Goal: Transaction & Acquisition: Purchase product/service

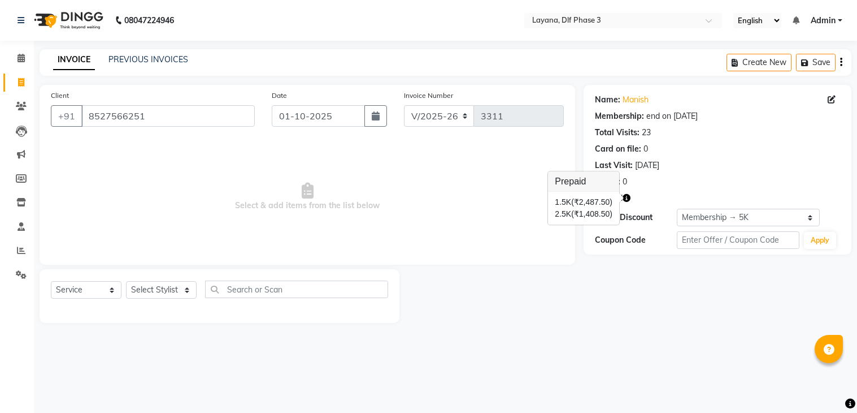
select select "6973"
select select "service"
select select "1: Object"
click at [141, 116] on input "8527566251" at bounding box center [167, 115] width 173 height 21
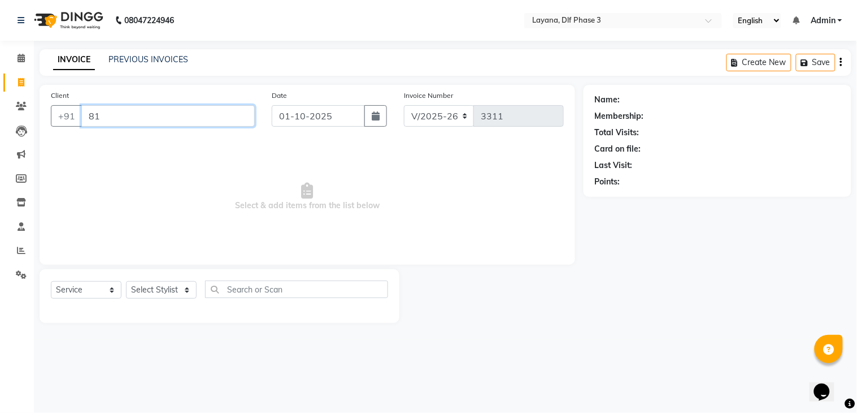
type input "1"
click at [101, 115] on input "1" at bounding box center [167, 115] width 173 height 21
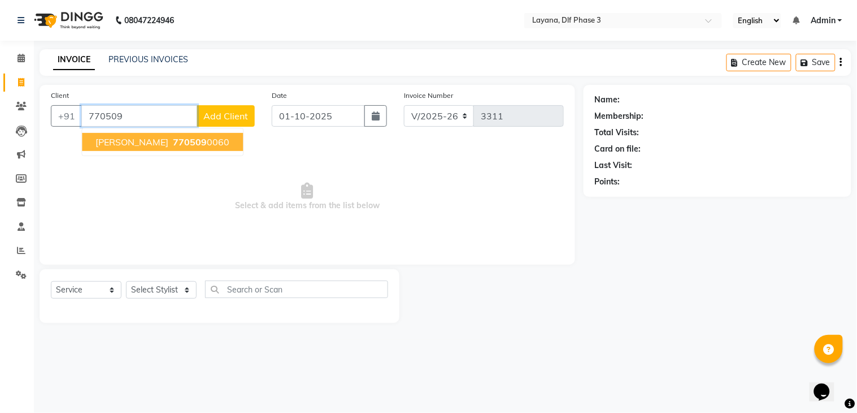
click at [119, 138] on span "rahul tripati" at bounding box center [131, 141] width 73 height 11
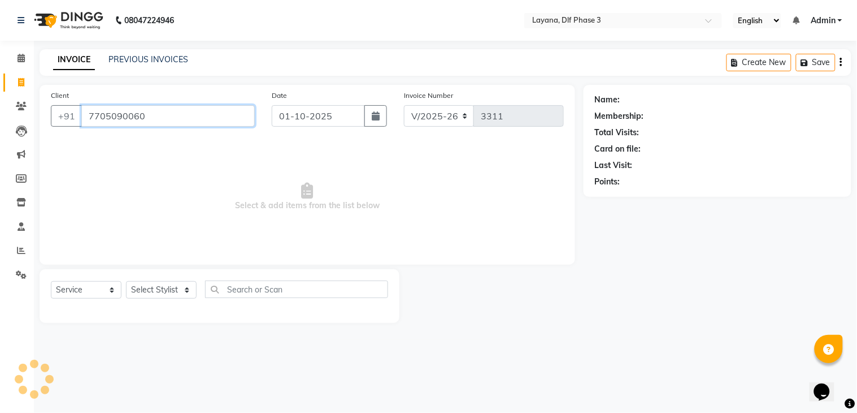
type input "7705090060"
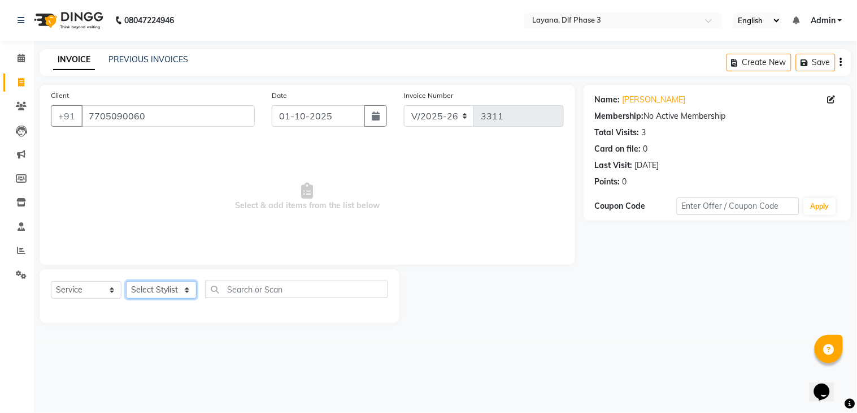
click at [185, 286] on select "Select Stylist Aakhil Gopal das kamal Kartik keshav krishna sanjana Shadab supr…" at bounding box center [161, 290] width 71 height 18
select select "74482"
click at [126, 281] on select "Select Stylist Aakhil Gopal das kamal Kartik keshav krishna sanjana Shadab supr…" at bounding box center [161, 290] width 71 height 18
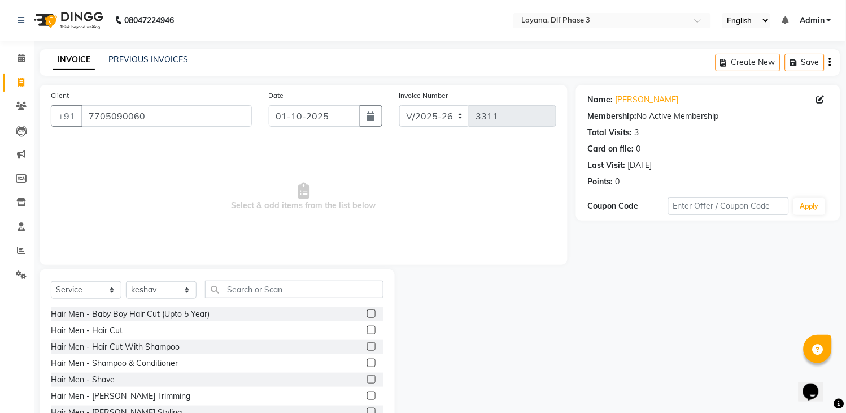
drag, startPoint x: 235, startPoint y: 319, endPoint x: 264, endPoint y: 323, distance: 29.6
click at [264, 323] on div "Hair Men - Baby Boy Hair Cut (Upto 5 Year) Hair Men - Hair Cut Hair Men - Hair …" at bounding box center [217, 363] width 333 height 113
click at [367, 328] on label at bounding box center [371, 329] width 8 height 8
click at [367, 328] on input "checkbox" at bounding box center [370, 330] width 7 height 7
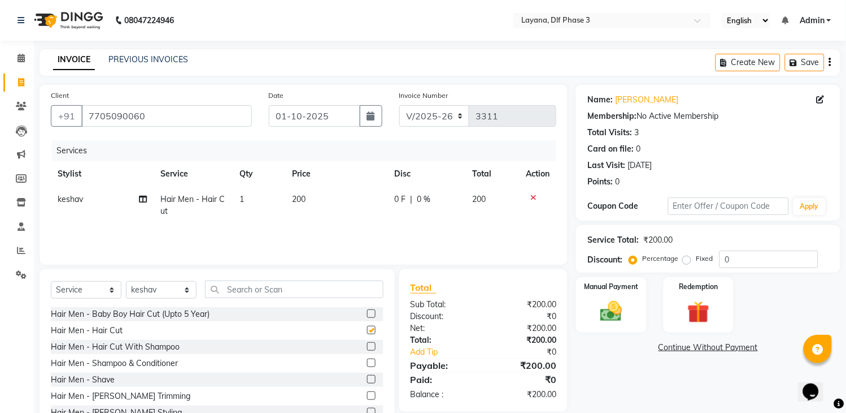
checkbox input "false"
click at [240, 287] on input "text" at bounding box center [294, 289] width 179 height 18
click at [367, 407] on label at bounding box center [371, 411] width 8 height 8
click at [367, 409] on input "checkbox" at bounding box center [370, 412] width 7 height 7
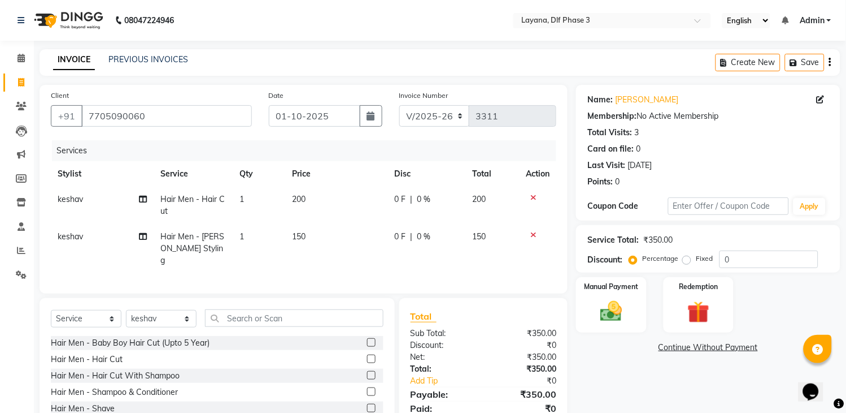
checkbox input "false"
click at [605, 312] on img at bounding box center [611, 311] width 37 height 27
click at [697, 346] on span "UPI" at bounding box center [696, 347] width 18 height 13
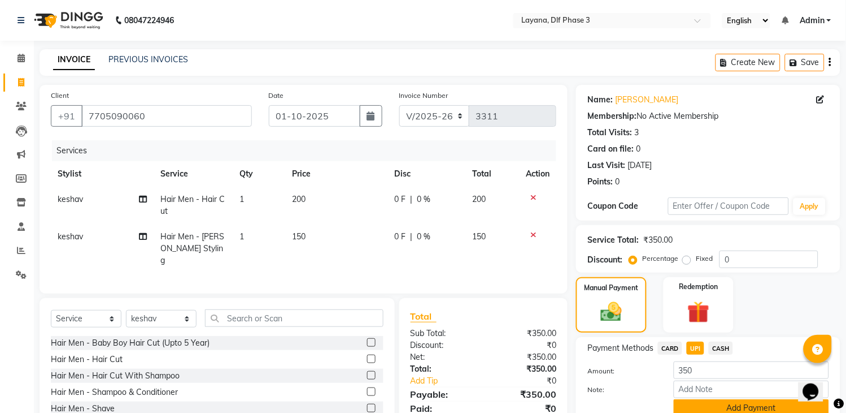
click at [761, 409] on button "Add Payment" at bounding box center [751, 408] width 155 height 18
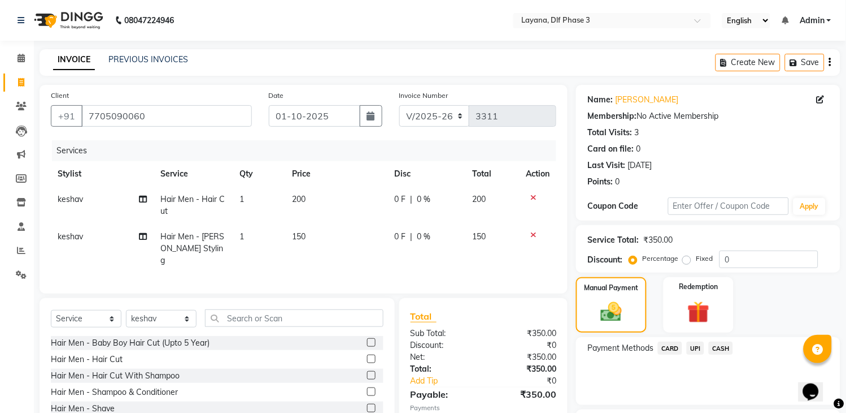
click at [694, 346] on span "UPI" at bounding box center [696, 347] width 18 height 13
click at [720, 403] on button "Add Payment" at bounding box center [751, 408] width 155 height 18
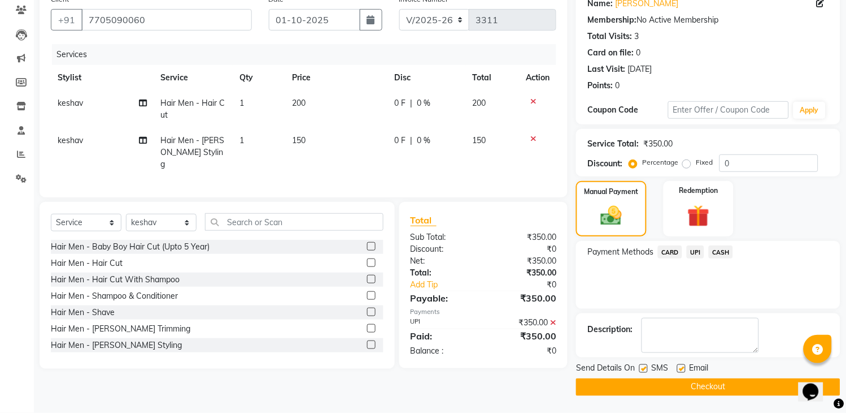
click at [718, 385] on button "Checkout" at bounding box center [708, 387] width 264 height 18
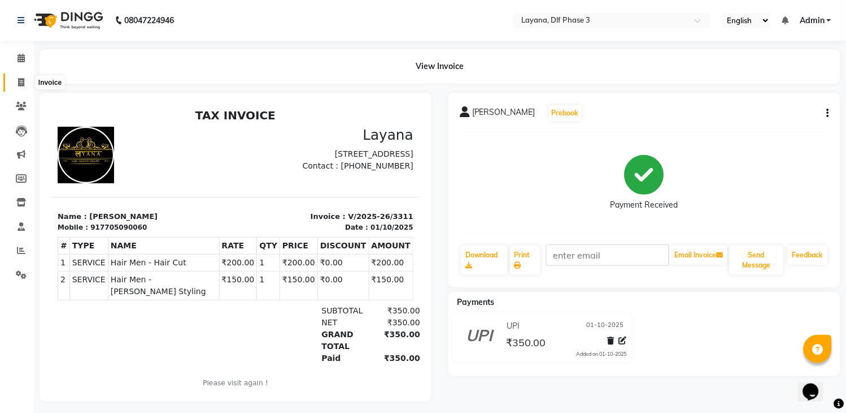
click at [20, 80] on icon at bounding box center [21, 82] width 6 height 8
select select "service"
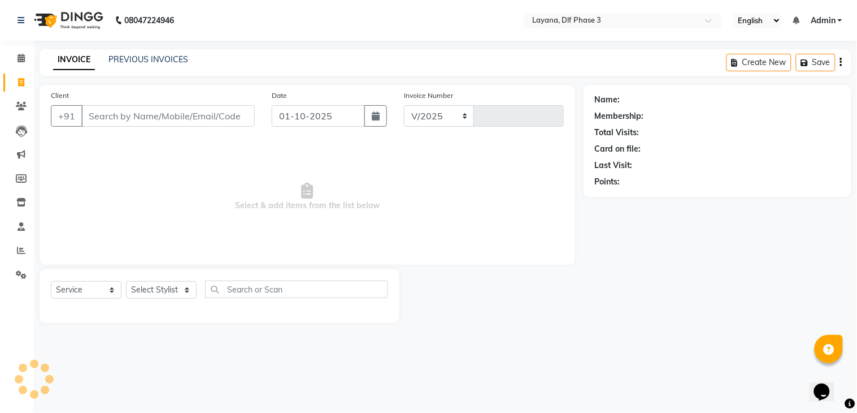
select select "6973"
type input "3312"
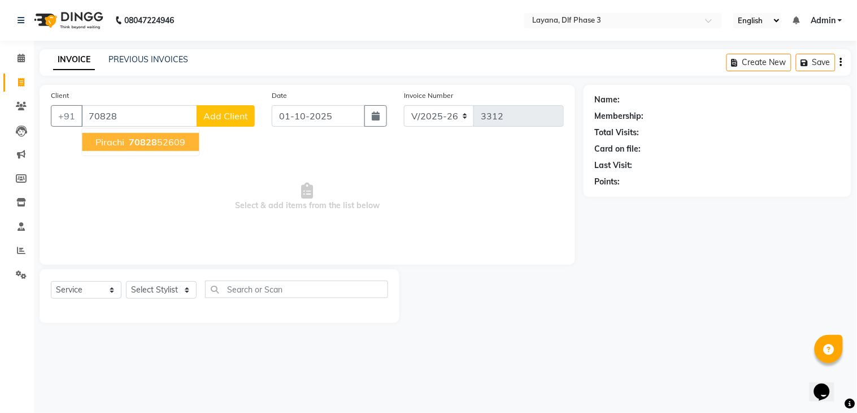
click at [133, 137] on span "70828" at bounding box center [143, 141] width 28 height 11
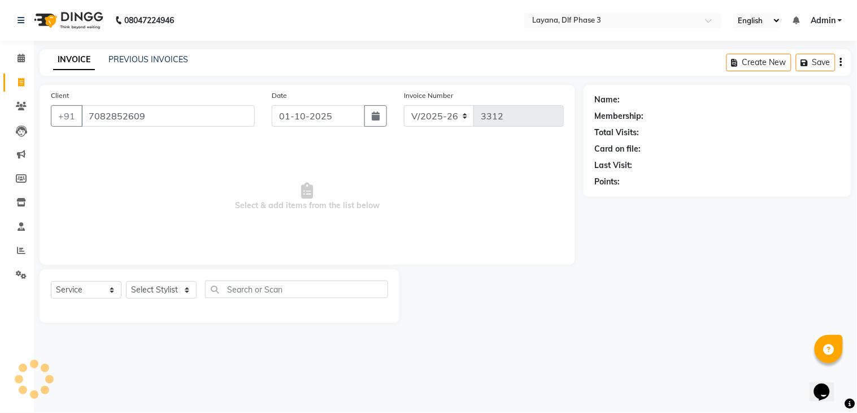
type input "7082852609"
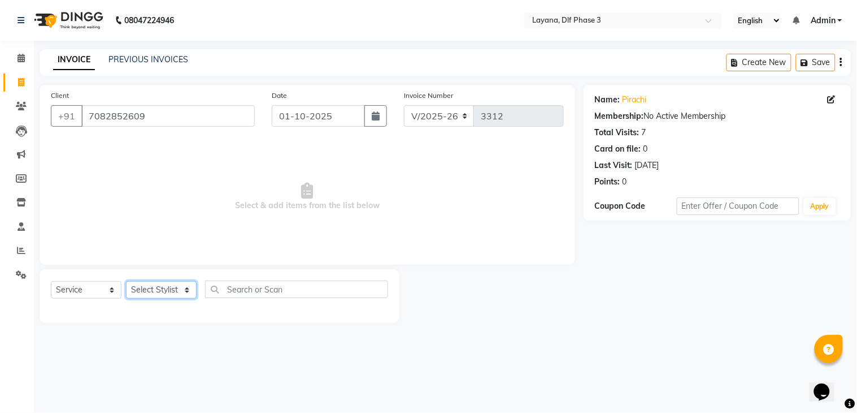
click at [175, 287] on select "Select Stylist [PERSON_NAME] [PERSON_NAME] kamal [DATE][PERSON_NAME] krishna [P…" at bounding box center [161, 290] width 71 height 18
select select "70193"
click at [126, 281] on select "Select Stylist [PERSON_NAME] [PERSON_NAME] kamal [DATE][PERSON_NAME] krishna [P…" at bounding box center [161, 290] width 71 height 18
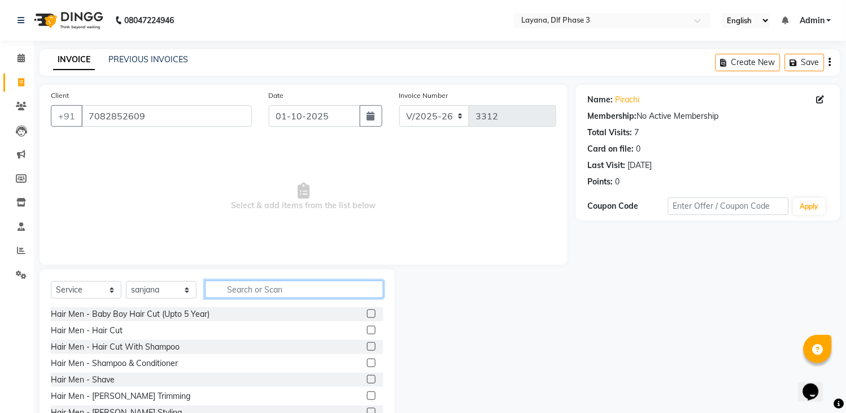
click at [312, 289] on input "text" at bounding box center [294, 289] width 179 height 18
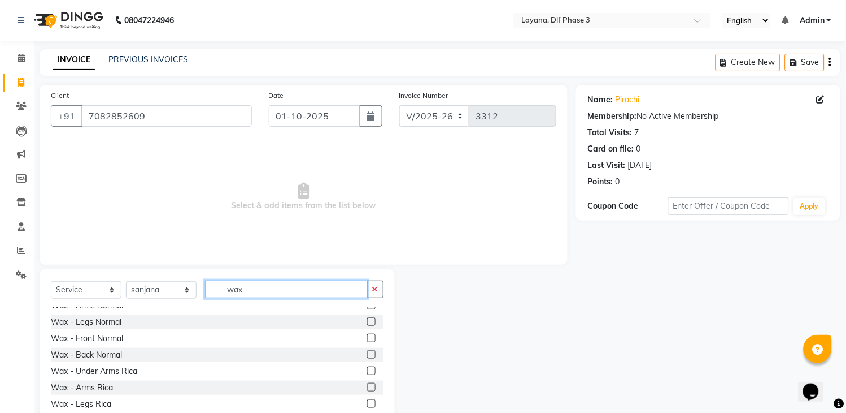
scroll to position [19, 0]
type input "wax"
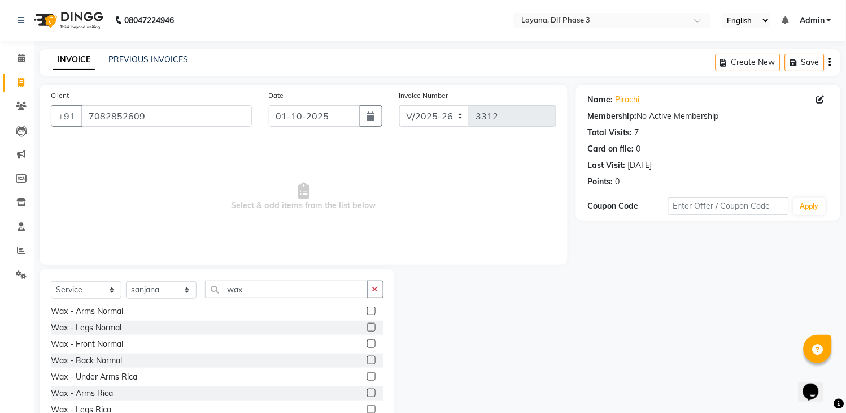
click at [367, 393] on label at bounding box center [371, 392] width 8 height 8
click at [367, 393] on input "checkbox" at bounding box center [370, 392] width 7 height 7
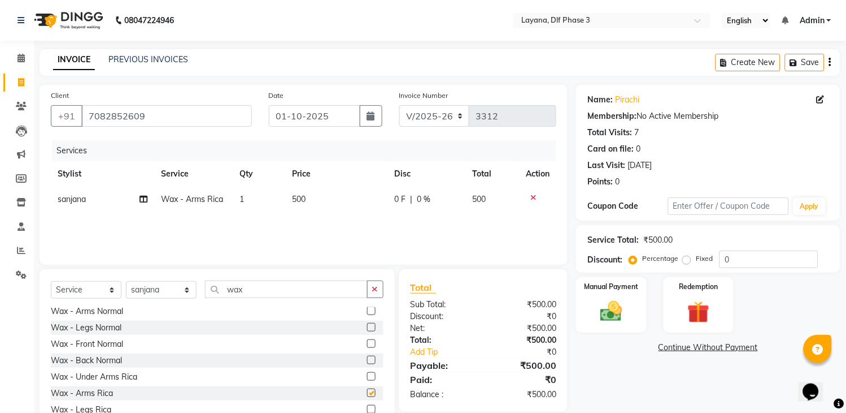
checkbox input "false"
click at [367, 409] on label at bounding box center [371, 409] width 8 height 8
click at [367, 409] on input "checkbox" at bounding box center [370, 409] width 7 height 7
checkbox input "false"
click at [376, 293] on icon "button" at bounding box center [375, 289] width 6 height 8
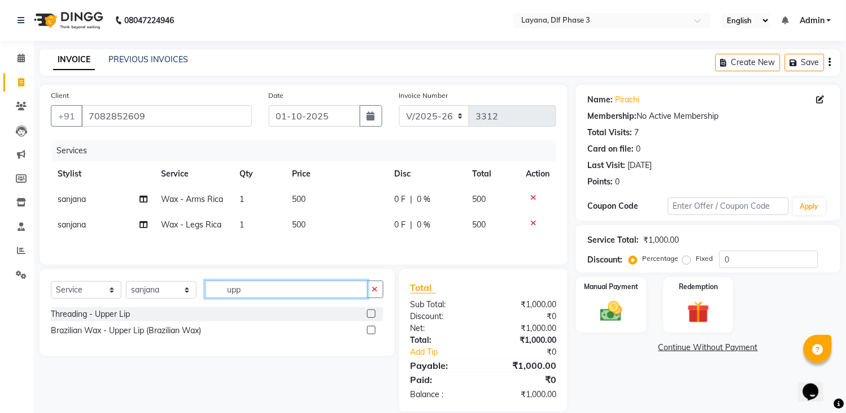
scroll to position [0, 0]
type input "upp"
click at [369, 332] on label at bounding box center [371, 329] width 8 height 8
click at [369, 332] on input "checkbox" at bounding box center [370, 330] width 7 height 7
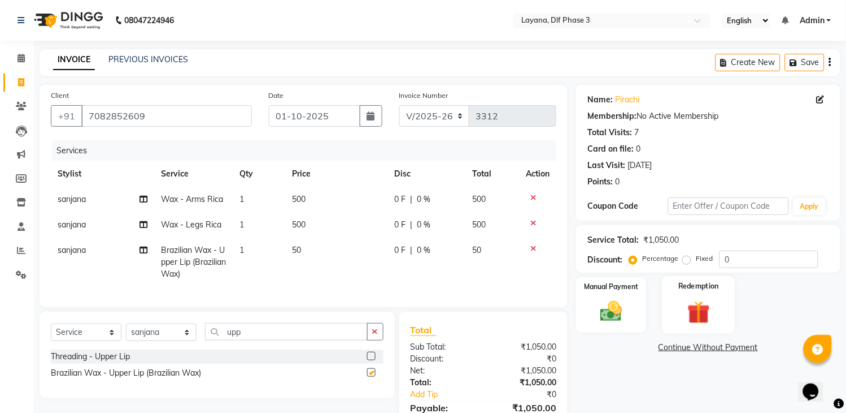
checkbox input "false"
click at [627, 289] on label "Manual Payment" at bounding box center [612, 285] width 57 height 11
click at [723, 351] on span "CASH" at bounding box center [721, 347] width 24 height 13
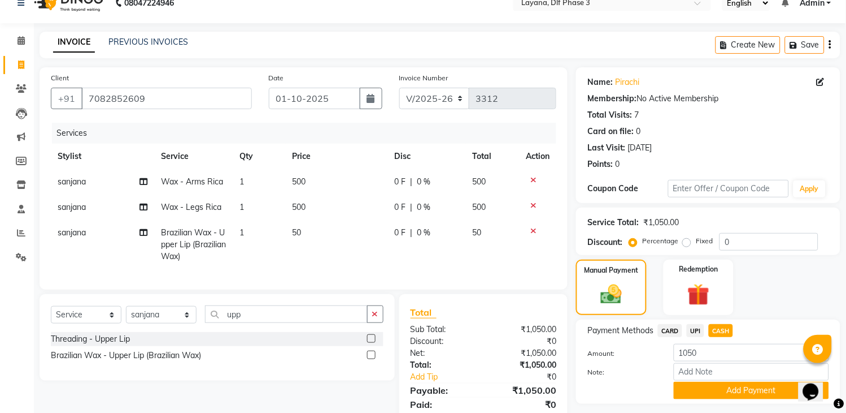
scroll to position [69, 0]
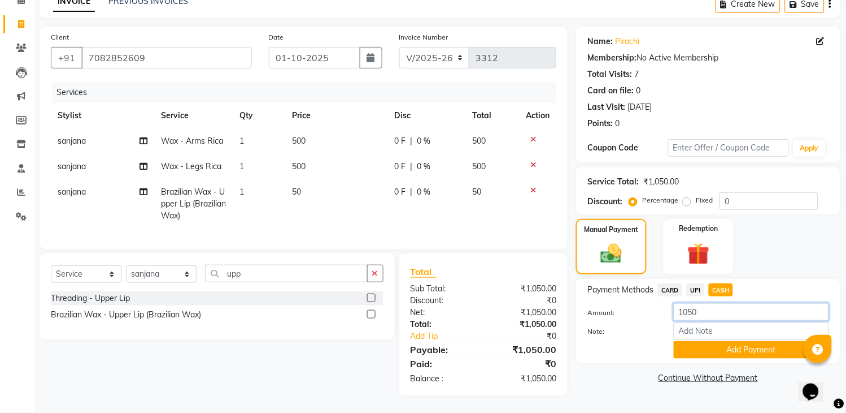
click at [710, 303] on input "1050" at bounding box center [751, 312] width 155 height 18
type input "1000"
click at [724, 342] on button "Add Payment" at bounding box center [751, 350] width 155 height 18
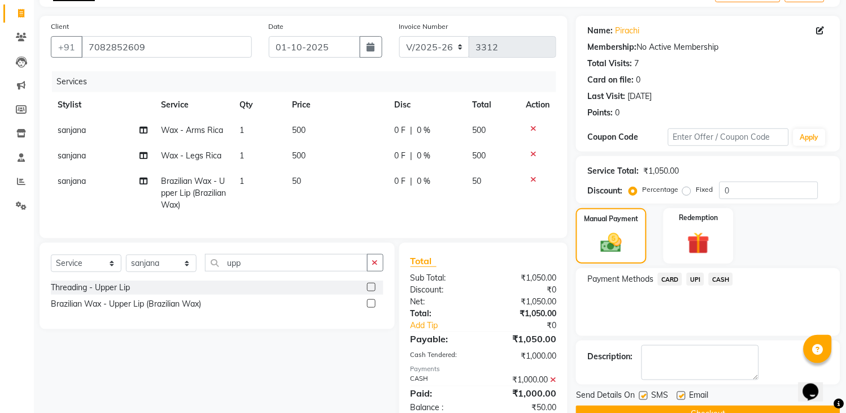
click at [688, 278] on span "UPI" at bounding box center [696, 278] width 18 height 13
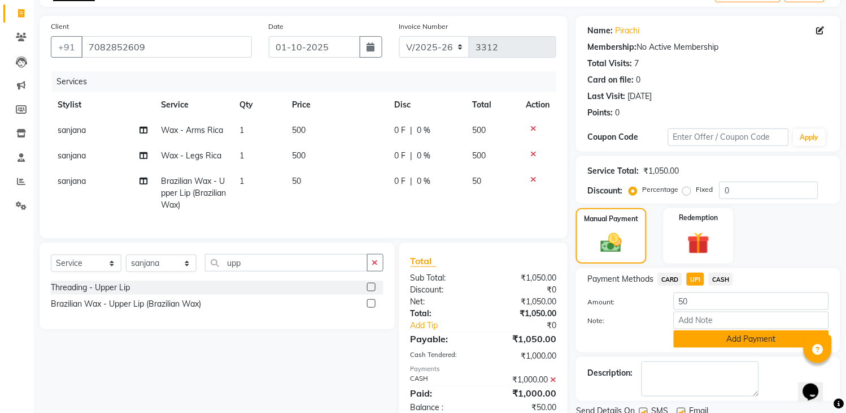
click at [686, 337] on button "Add Payment" at bounding box center [751, 339] width 155 height 18
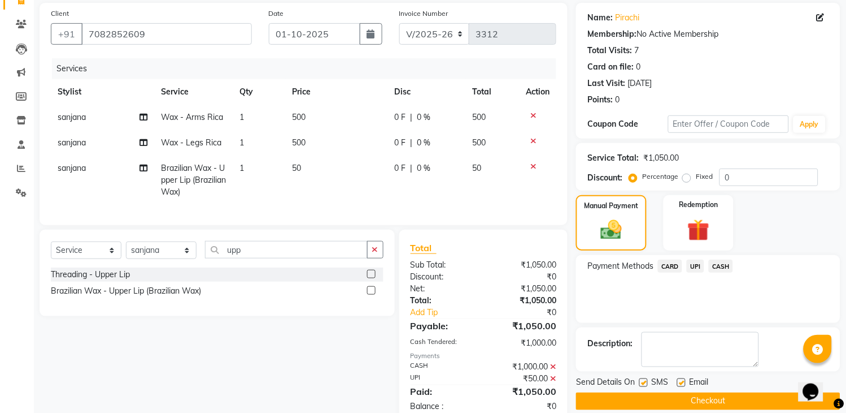
scroll to position [121, 0]
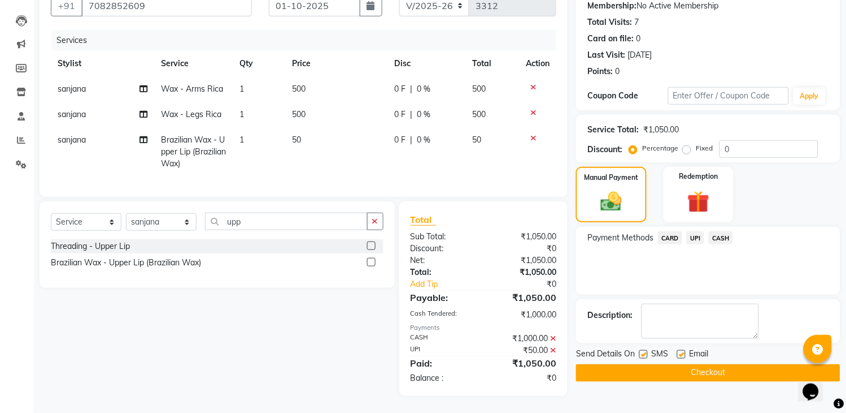
click at [620, 364] on button "Checkout" at bounding box center [708, 373] width 264 height 18
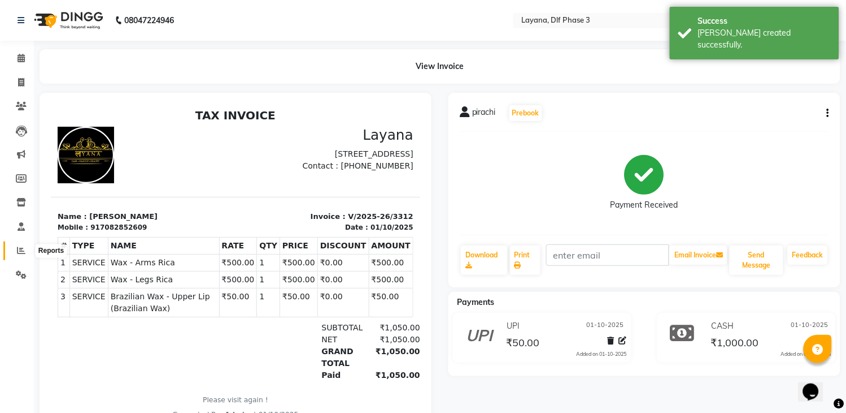
click at [23, 246] on icon at bounding box center [21, 250] width 8 height 8
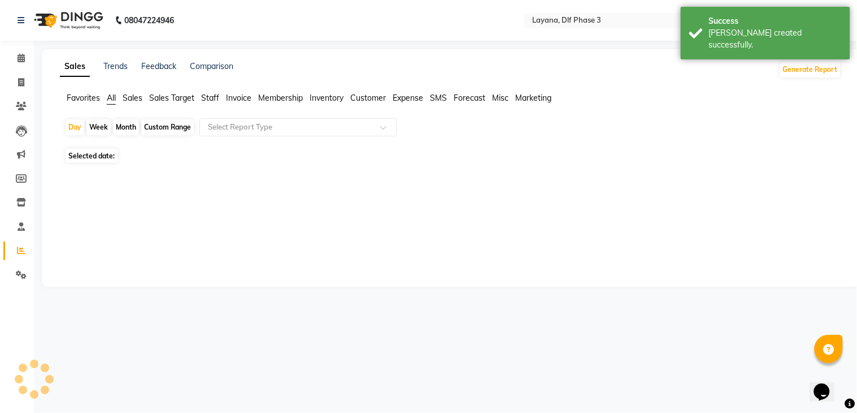
click at [23, 246] on icon at bounding box center [21, 250] width 8 height 8
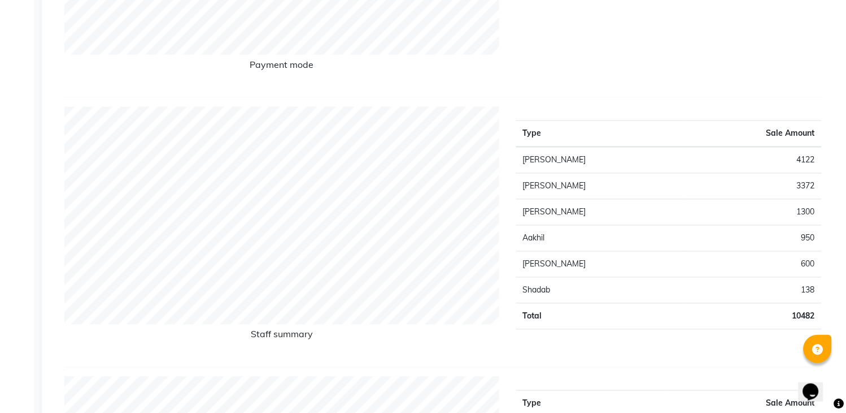
scroll to position [82, 0]
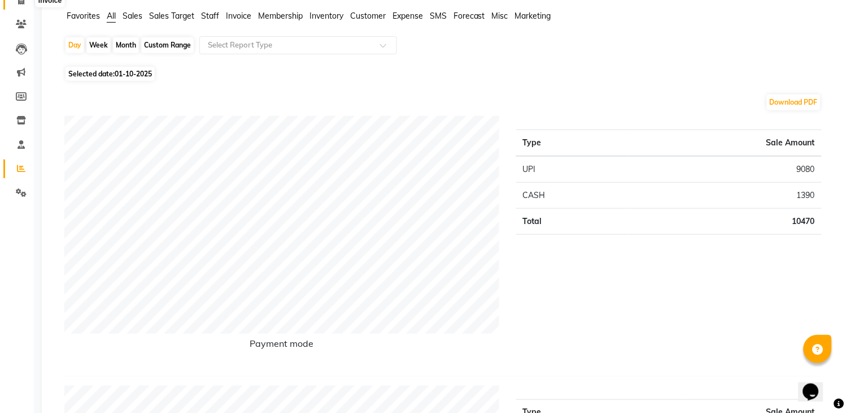
click at [18, 6] on span at bounding box center [21, 0] width 20 height 13
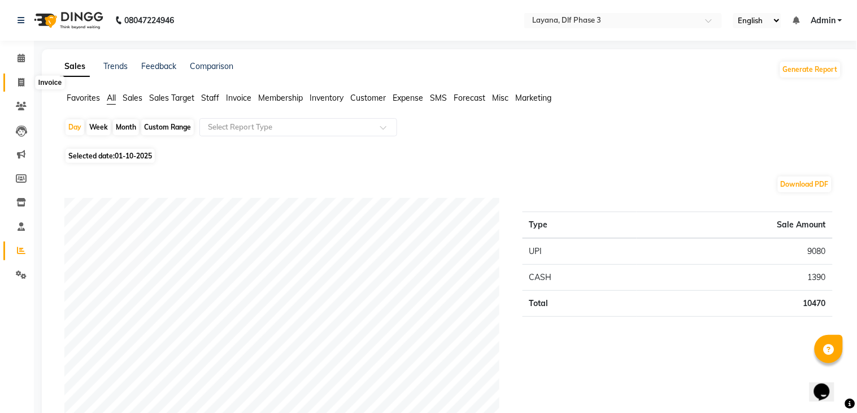
select select "service"
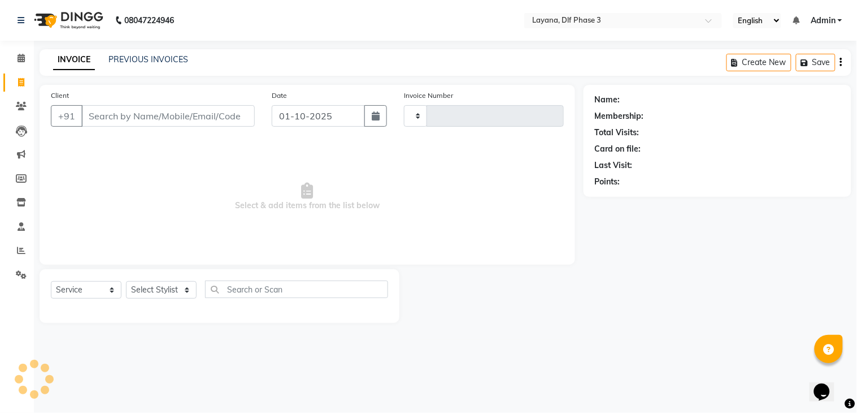
type input "3313"
select select "6973"
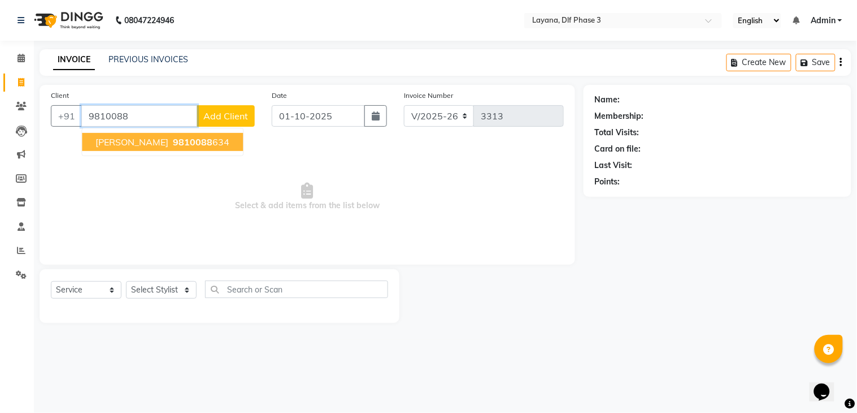
click at [173, 145] on span "9810088" at bounding box center [193, 141] width 40 height 11
type input "9810088634"
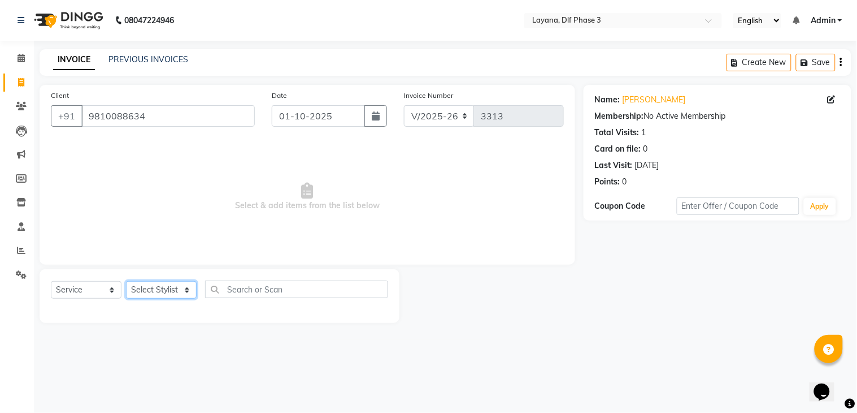
click at [171, 296] on select "Select Stylist [PERSON_NAME] [PERSON_NAME] kamal [DATE][PERSON_NAME] krishna [P…" at bounding box center [161, 290] width 71 height 18
click at [126, 281] on select "Select Stylist [PERSON_NAME] [PERSON_NAME] kamal [DATE][PERSON_NAME] krishna [P…" at bounding box center [161, 290] width 71 height 18
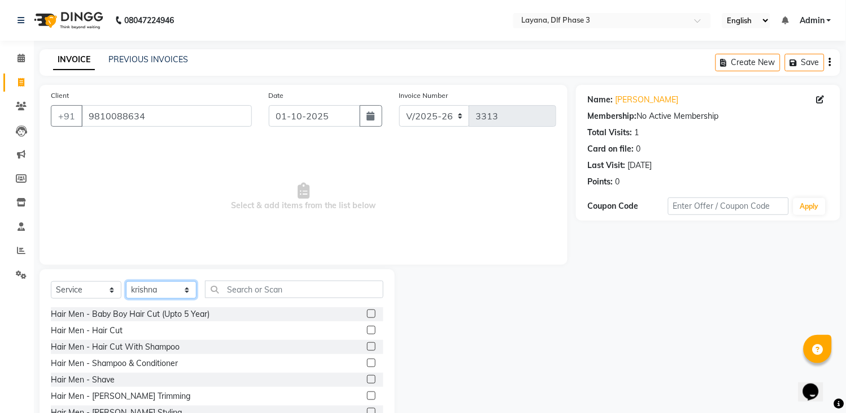
click at [180, 286] on select "Select Stylist [PERSON_NAME] [PERSON_NAME] kamal [DATE][PERSON_NAME] krishna [P…" at bounding box center [161, 290] width 71 height 18
select select "74482"
click at [126, 281] on select "Select Stylist [PERSON_NAME] [PERSON_NAME] kamal [DATE][PERSON_NAME] krishna [P…" at bounding box center [161, 290] width 71 height 18
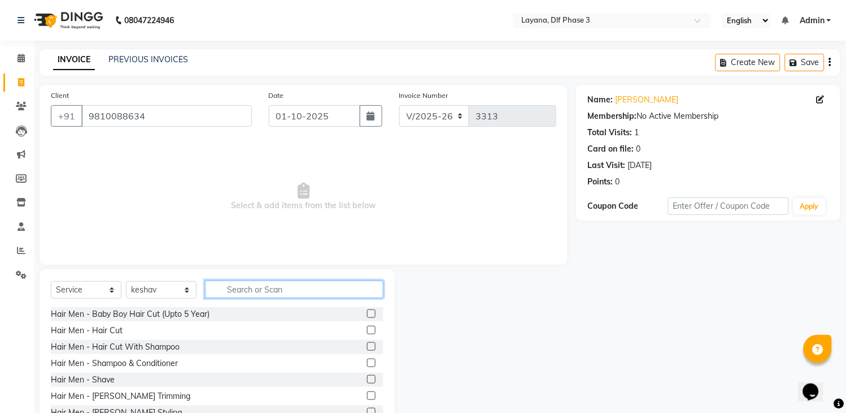
click at [241, 290] on input "text" at bounding box center [294, 289] width 179 height 18
click at [367, 328] on label at bounding box center [371, 329] width 8 height 8
click at [367, 328] on input "checkbox" at bounding box center [370, 330] width 7 height 7
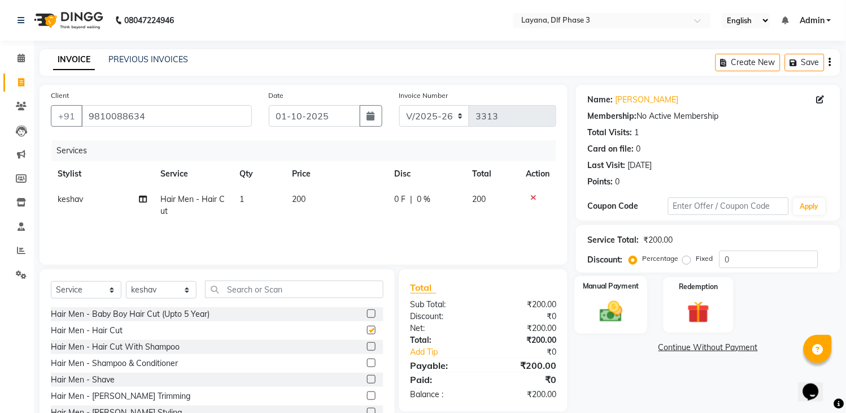
checkbox input "false"
click at [622, 309] on img at bounding box center [611, 311] width 37 height 27
click at [690, 342] on span "UPI" at bounding box center [696, 347] width 18 height 13
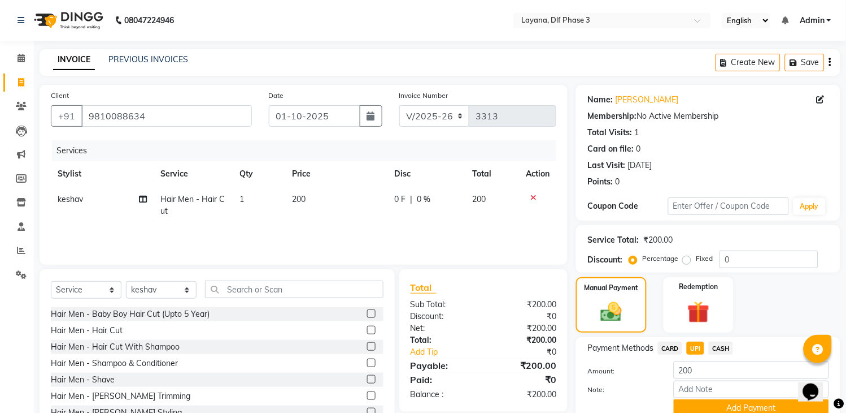
scroll to position [49, 0]
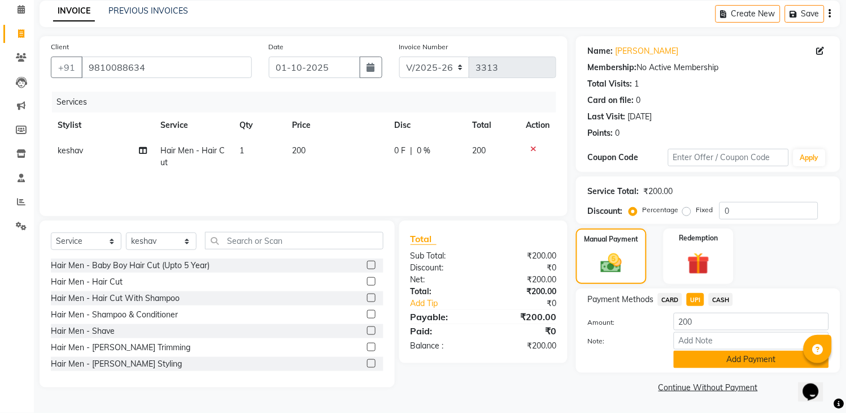
click at [719, 362] on button "Add Payment" at bounding box center [751, 359] width 155 height 18
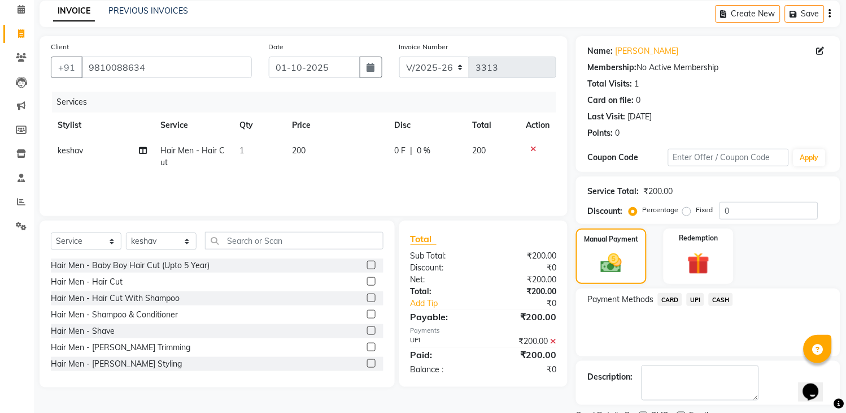
scroll to position [96, 0]
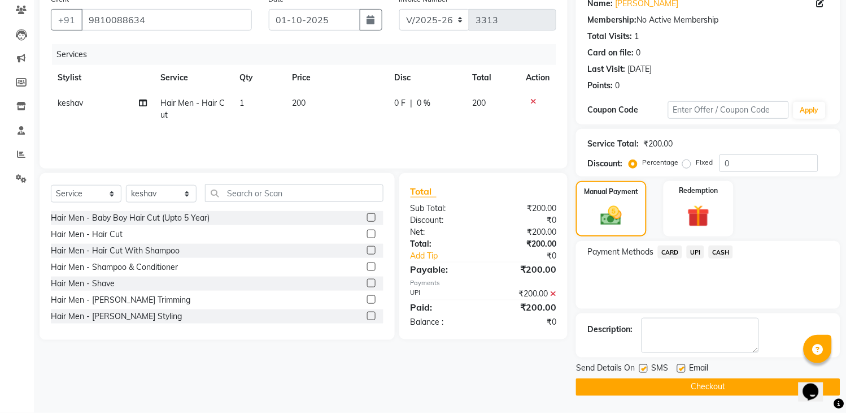
click at [613, 397] on main "INVOICE PREVIOUS INVOICES Create New Save Client +91 9810088634 Date 01-10-2025…" at bounding box center [440, 182] width 813 height 459
click at [642, 389] on button "Checkout" at bounding box center [708, 387] width 264 height 18
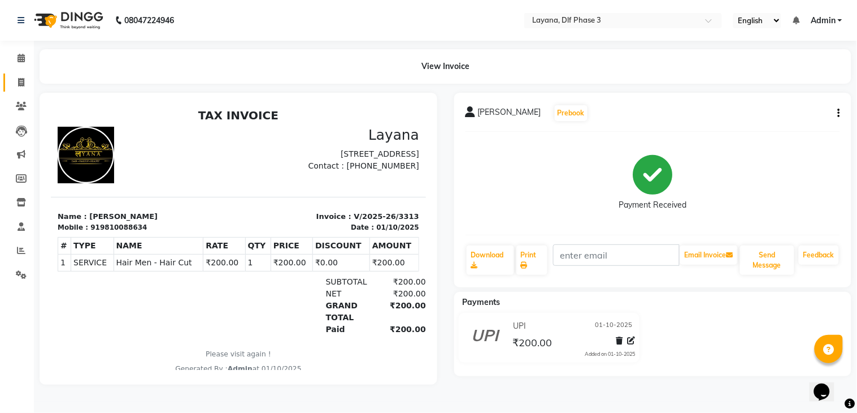
click at [18, 74] on link "Invoice" at bounding box center [16, 82] width 27 height 19
select select "service"
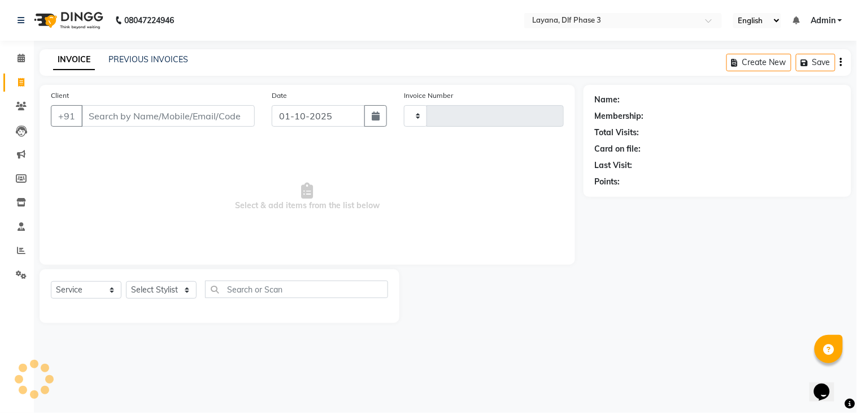
type input "3314"
select select "6973"
click at [123, 115] on input "Client" at bounding box center [167, 115] width 173 height 21
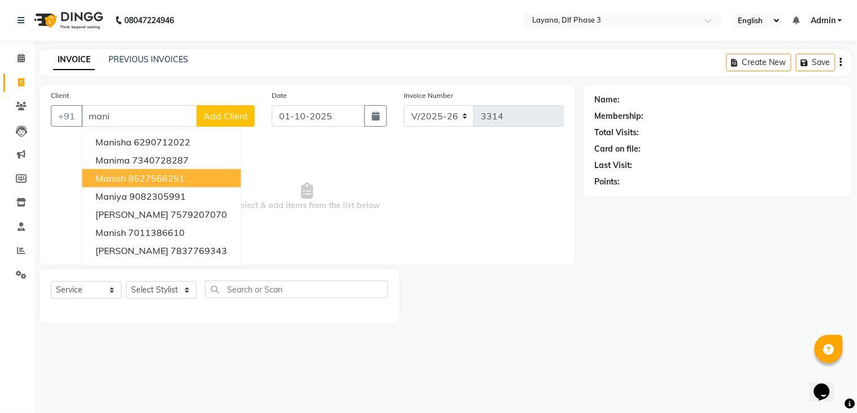
click at [141, 179] on ngb-highlight "8527566251" at bounding box center [156, 177] width 57 height 11
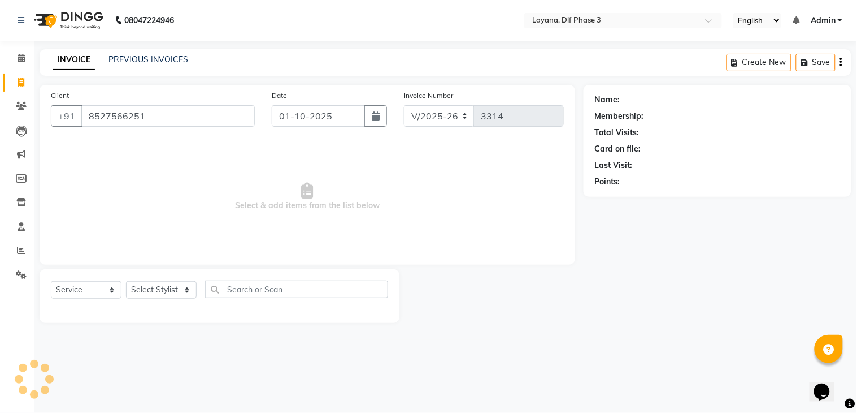
type input "8527566251"
select select "1: Object"
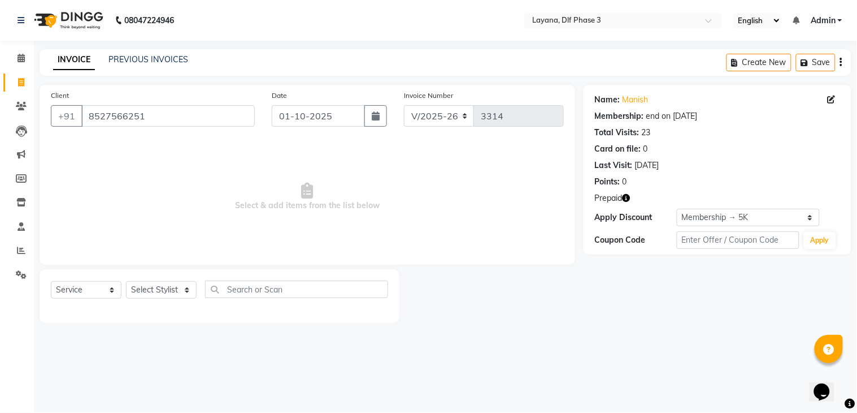
click at [177, 280] on div "Select Service Product Membership Package Voucher Prepaid Gift Card Select Styl…" at bounding box center [219, 293] width 337 height 27
click at [171, 303] on div "Select Service Product Membership Package Voucher Prepaid Gift Card Select Styl…" at bounding box center [219, 293] width 337 height 27
click at [175, 286] on select "Select Stylist [PERSON_NAME] [PERSON_NAME] kamal [DATE][PERSON_NAME] krishna [P…" at bounding box center [161, 290] width 71 height 18
select select "57667"
click at [126, 281] on select "Select Stylist [PERSON_NAME] [PERSON_NAME] kamal [DATE][PERSON_NAME] krishna [P…" at bounding box center [161, 290] width 71 height 18
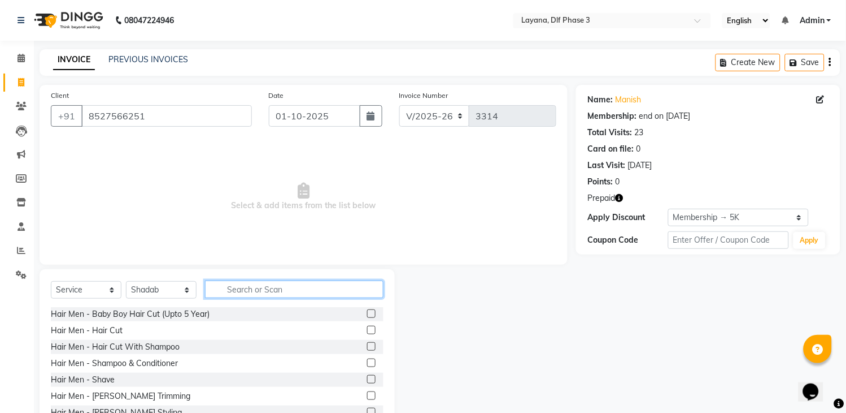
click at [252, 290] on input "text" at bounding box center [294, 289] width 179 height 18
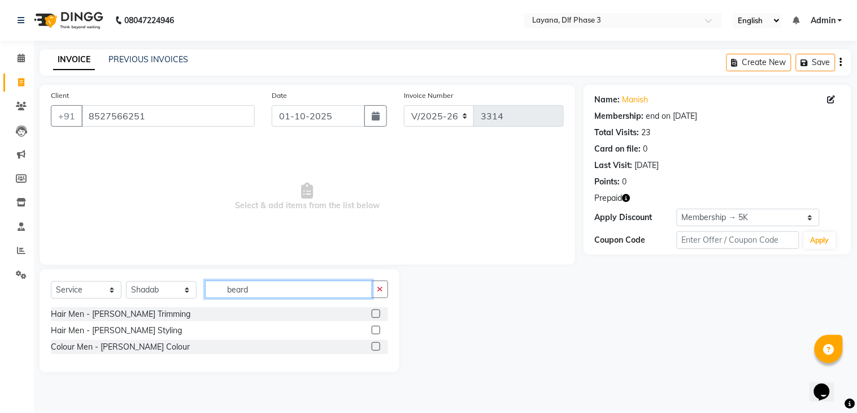
type input "beard"
click at [374, 329] on label at bounding box center [376, 329] width 8 height 8
click at [374, 329] on input "checkbox" at bounding box center [375, 330] width 7 height 7
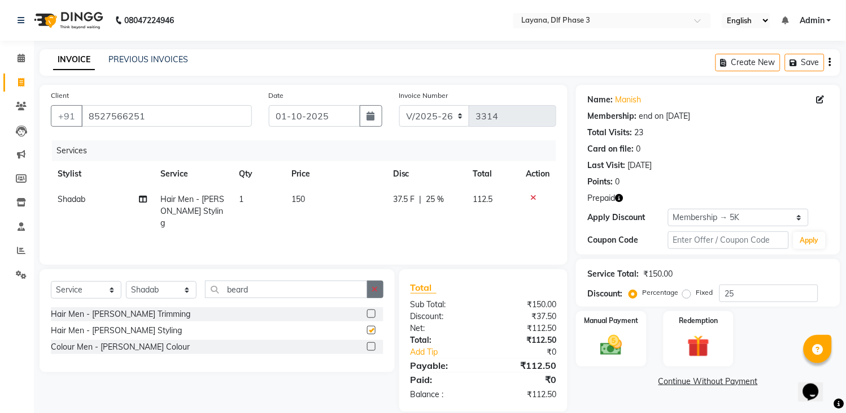
checkbox input "false"
click at [376, 290] on icon "button" at bounding box center [375, 289] width 6 height 8
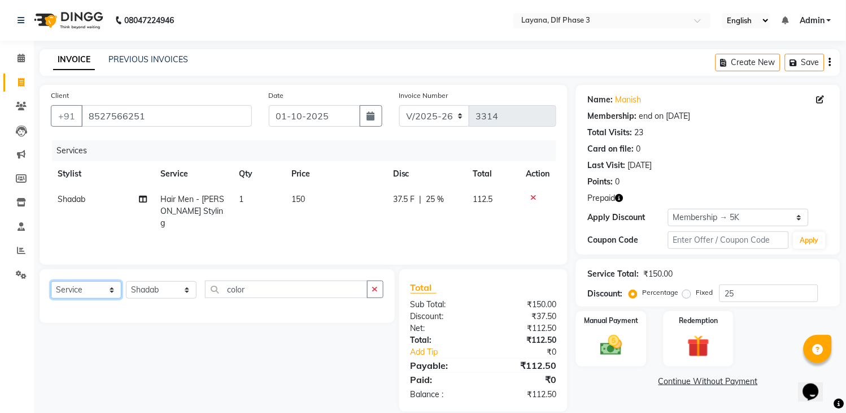
click at [81, 293] on select "Select Service Product Membership Package Voucher Prepaid Gift Card" at bounding box center [86, 290] width 71 height 18
click at [51, 281] on select "Select Service Product Membership Package Voucher Prepaid Gift Card" at bounding box center [86, 290] width 71 height 18
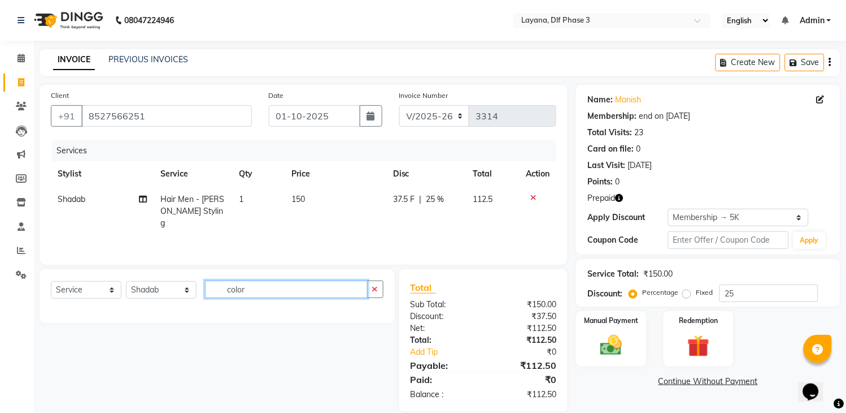
click at [262, 286] on input "color" at bounding box center [286, 289] width 163 height 18
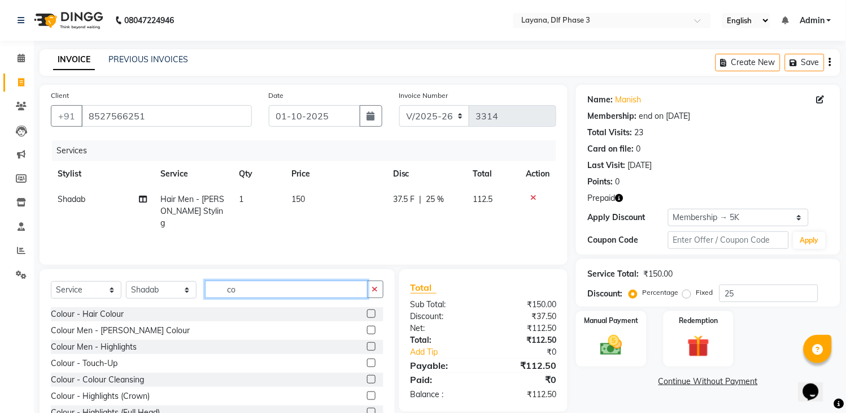
type input "c"
type input "colo"
click at [367, 312] on label at bounding box center [371, 313] width 8 height 8
click at [367, 312] on input "checkbox" at bounding box center [370, 313] width 7 height 7
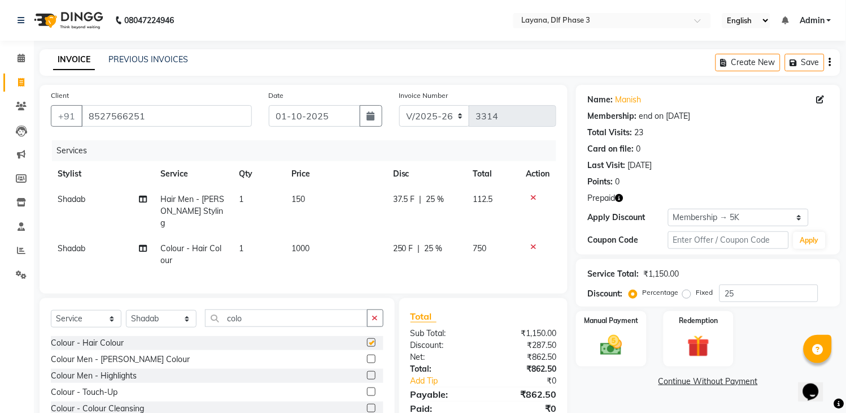
checkbox input "false"
click at [377, 315] on icon "button" at bounding box center [375, 318] width 6 height 8
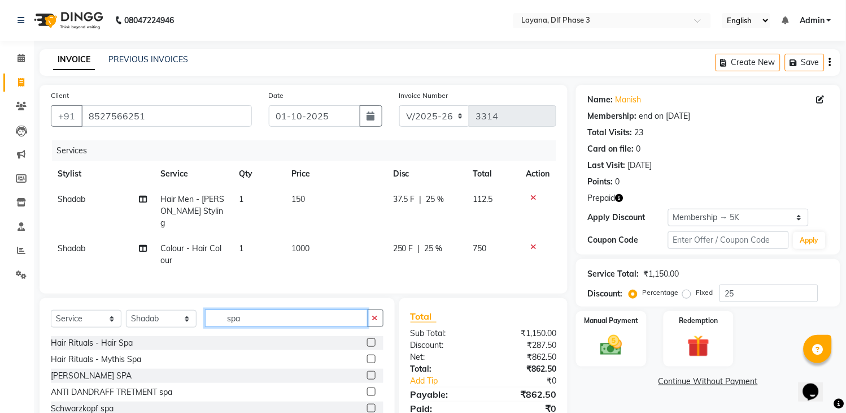
type input "spa"
click at [367, 388] on label at bounding box center [371, 391] width 8 height 8
click at [367, 388] on input "checkbox" at bounding box center [370, 391] width 7 height 7
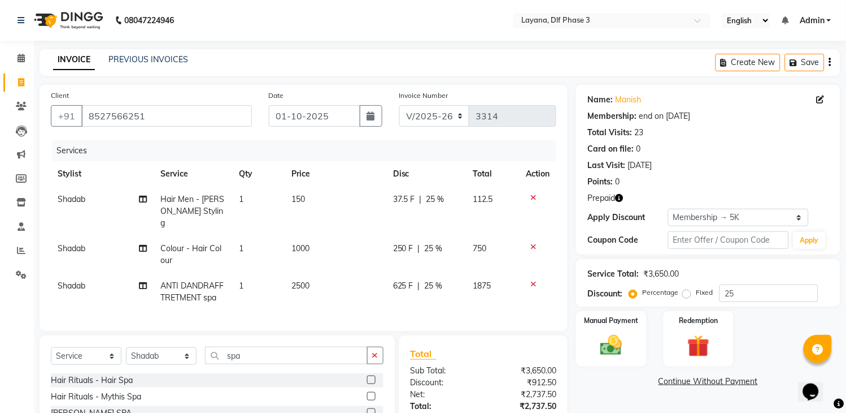
checkbox input "false"
click at [332, 273] on td "2500" at bounding box center [336, 291] width 102 height 37
select select "57667"
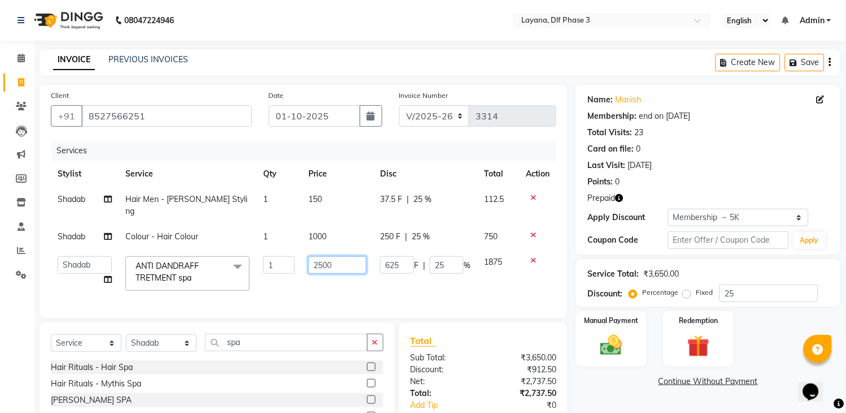
click at [357, 256] on input "2500" at bounding box center [338, 265] width 58 height 18
type input "2"
type input "1500"
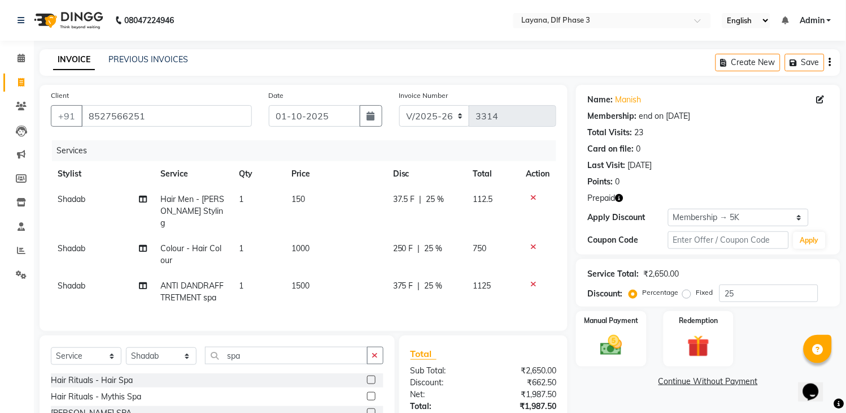
click at [367, 285] on div "Services Stylist Service Qty Price Disc Total Action Shadab Hair Men - Beard St…" at bounding box center [304, 229] width 506 height 179
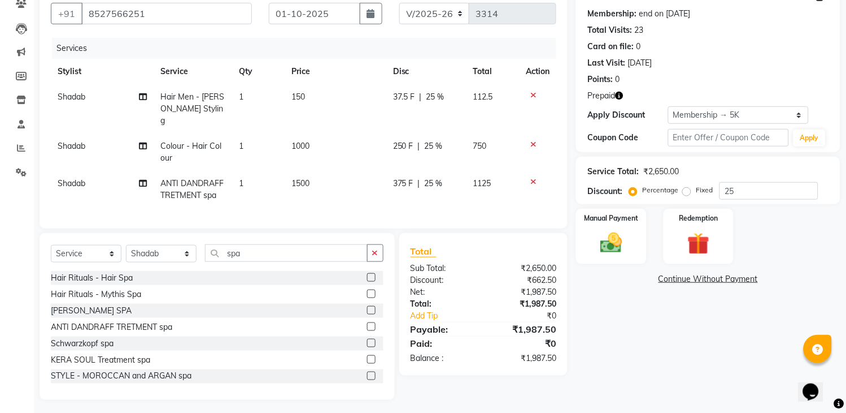
scroll to position [105, 0]
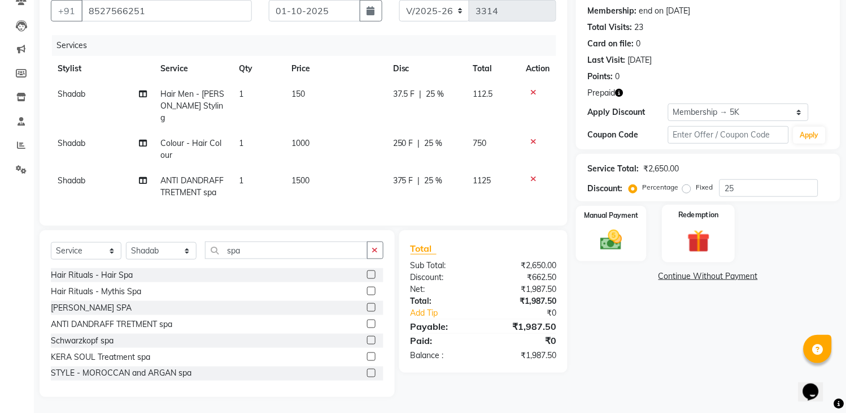
click at [678, 227] on div "Redemption" at bounding box center [698, 234] width 73 height 58
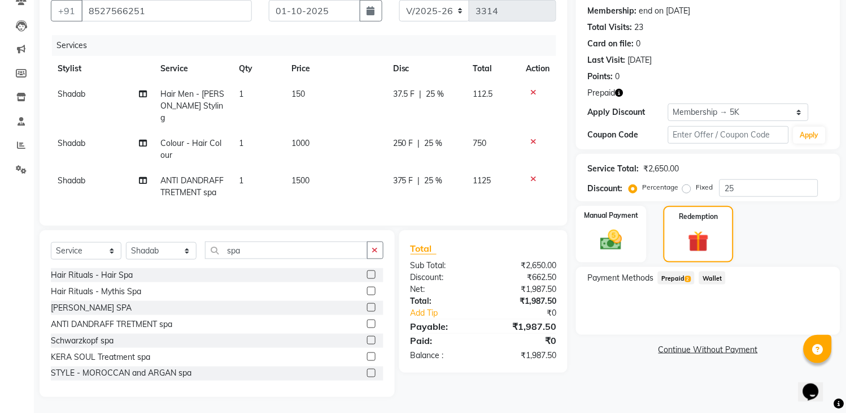
click at [679, 277] on span "Prepaid 2" at bounding box center [676, 277] width 37 height 13
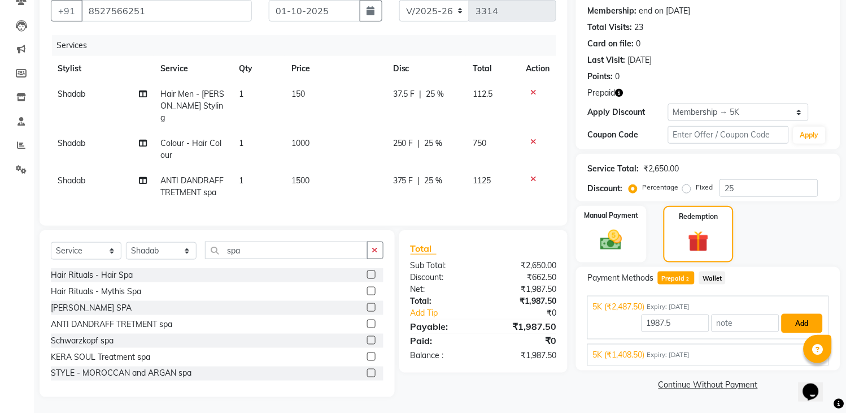
click at [804, 319] on button "Add" at bounding box center [802, 323] width 41 height 19
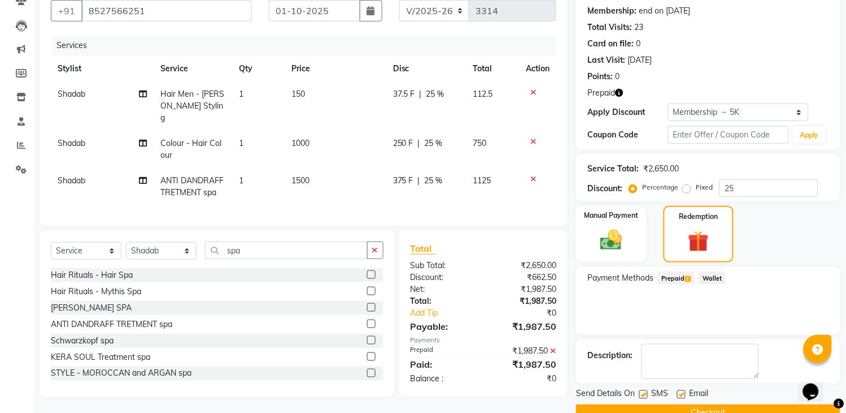
scroll to position [131, 0]
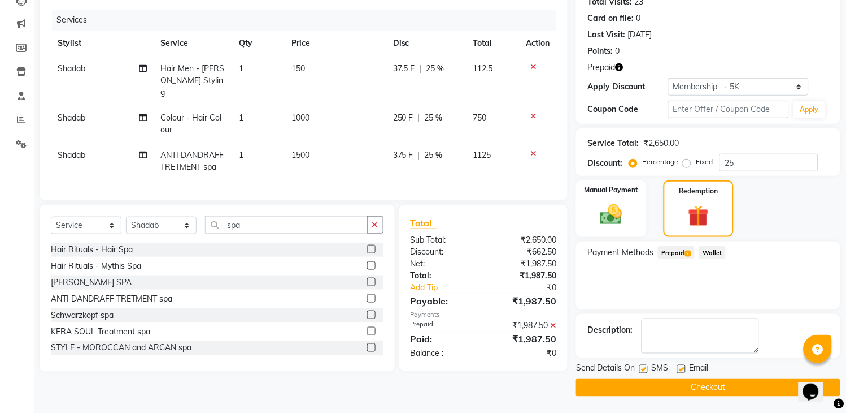
click at [709, 387] on button "Checkout" at bounding box center [708, 388] width 264 height 18
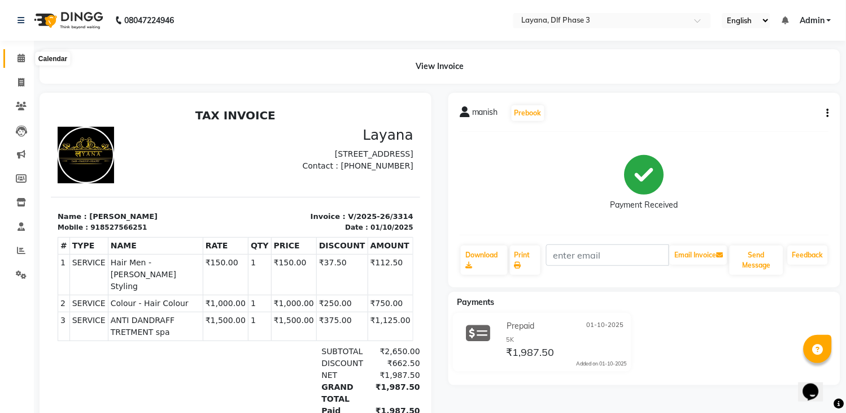
click at [21, 57] on icon at bounding box center [21, 58] width 7 height 8
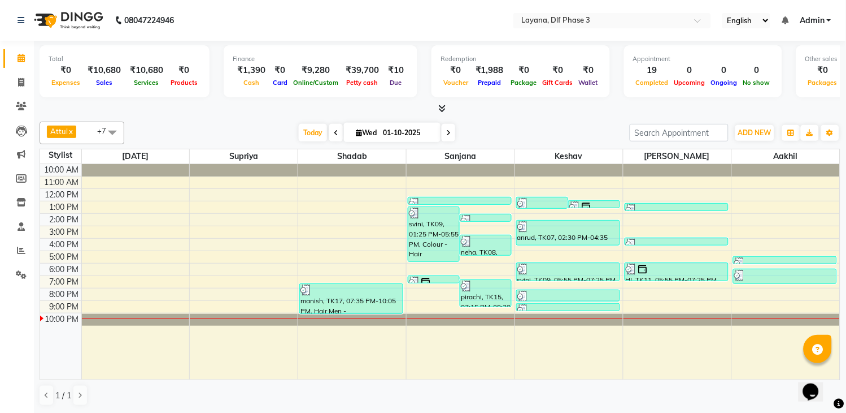
click at [21, 57] on icon at bounding box center [21, 58] width 7 height 8
click at [18, 78] on icon at bounding box center [21, 82] width 6 height 8
select select "6973"
select select "service"
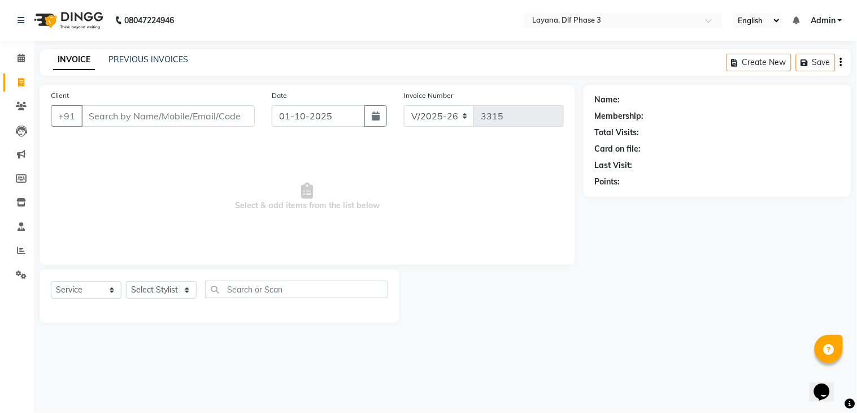
click at [138, 111] on input "Client" at bounding box center [167, 115] width 173 height 21
click at [161, 116] on input "Client" at bounding box center [167, 115] width 173 height 21
click at [189, 117] on input "Client" at bounding box center [167, 115] width 173 height 21
click at [191, 116] on input "Client" at bounding box center [167, 115] width 173 height 21
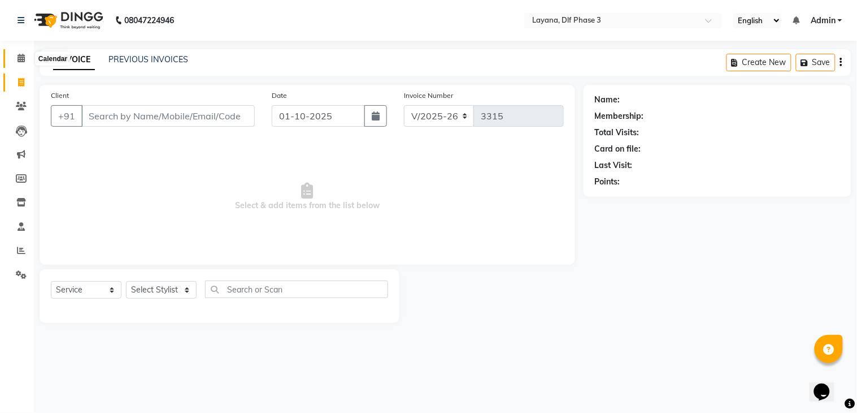
click at [14, 58] on span at bounding box center [21, 58] width 20 height 13
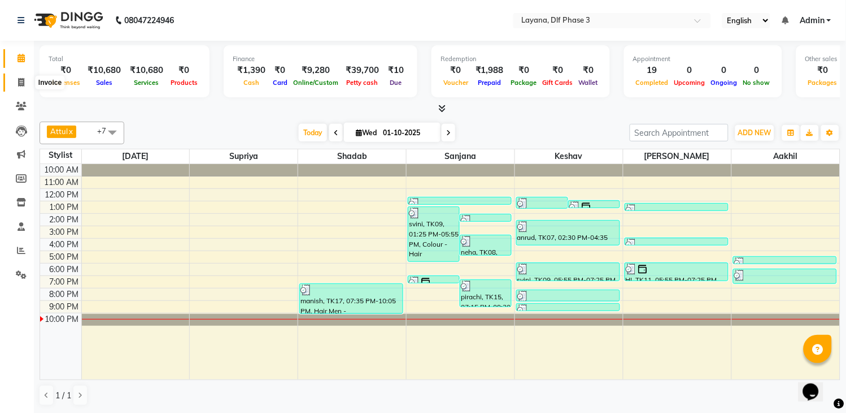
click at [20, 79] on icon at bounding box center [21, 82] width 6 height 8
select select "service"
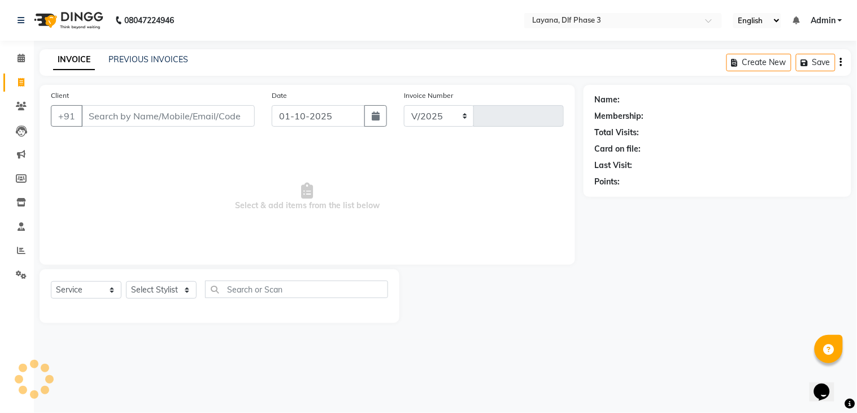
select select "6973"
type input "3315"
click at [115, 117] on input "Client" at bounding box center [167, 115] width 173 height 21
click at [182, 115] on input "Client" at bounding box center [167, 115] width 173 height 21
click at [171, 294] on select "Select Stylist [PERSON_NAME] [PERSON_NAME] kamal [DATE][PERSON_NAME] krishna [P…" at bounding box center [161, 290] width 71 height 18
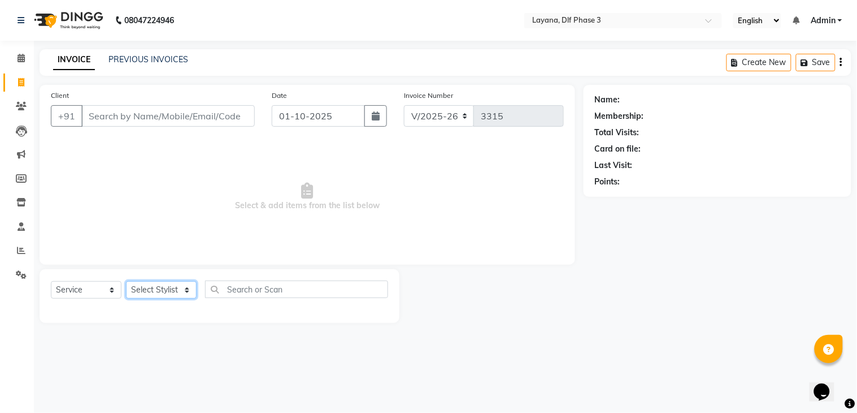
select select "57667"
click at [126, 281] on select "Select Stylist [PERSON_NAME] [PERSON_NAME] kamal [DATE][PERSON_NAME] krishna [P…" at bounding box center [161, 290] width 71 height 18
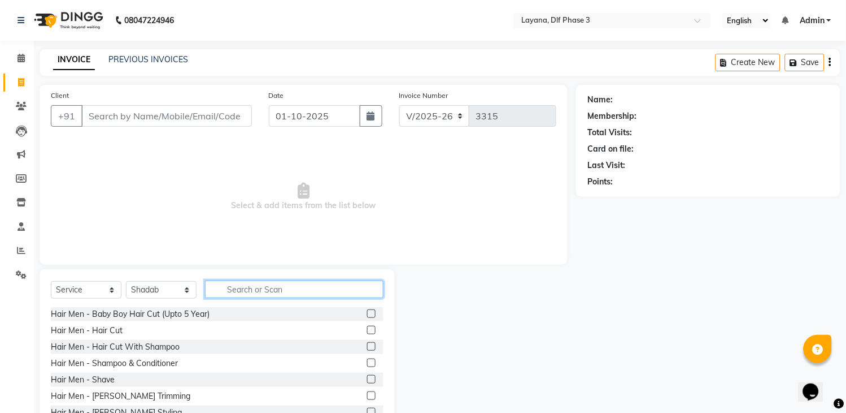
click at [241, 285] on input "text" at bounding box center [294, 289] width 179 height 18
click at [262, 288] on input "text" at bounding box center [294, 289] width 179 height 18
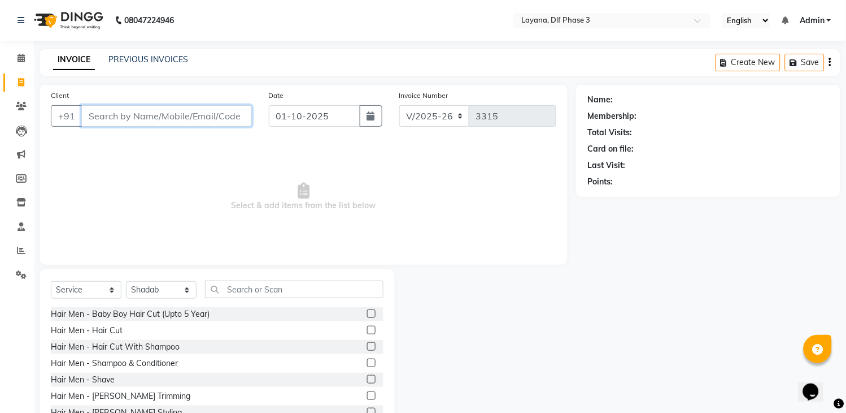
click at [141, 116] on input "Client" at bounding box center [166, 115] width 171 height 21
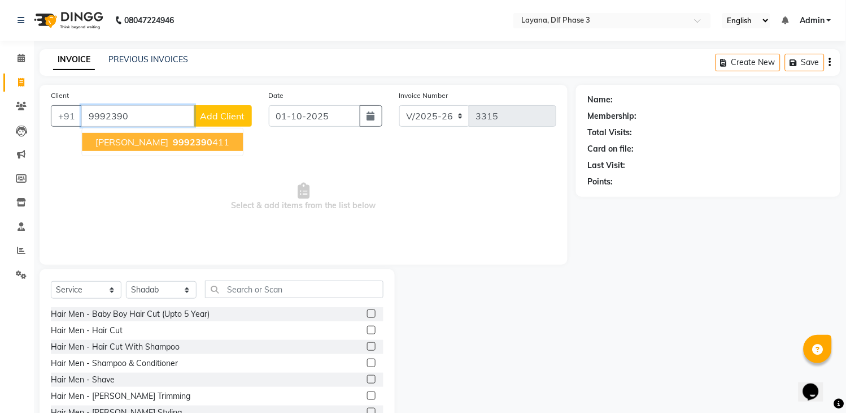
click at [143, 139] on span "nisan yadab" at bounding box center [131, 141] width 73 height 11
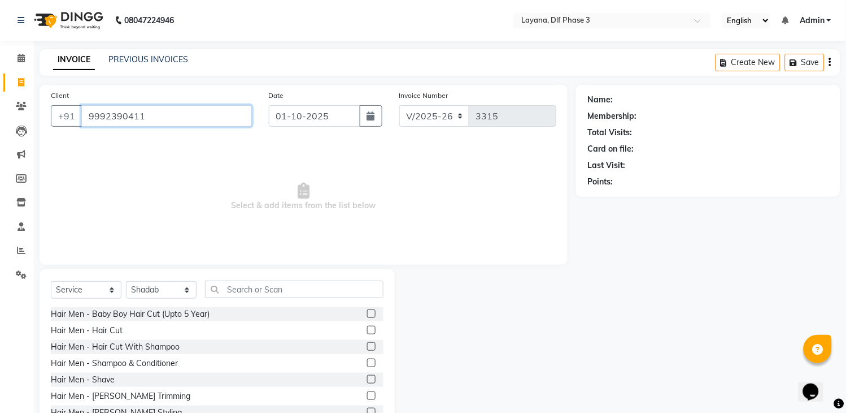
type input "9992390411"
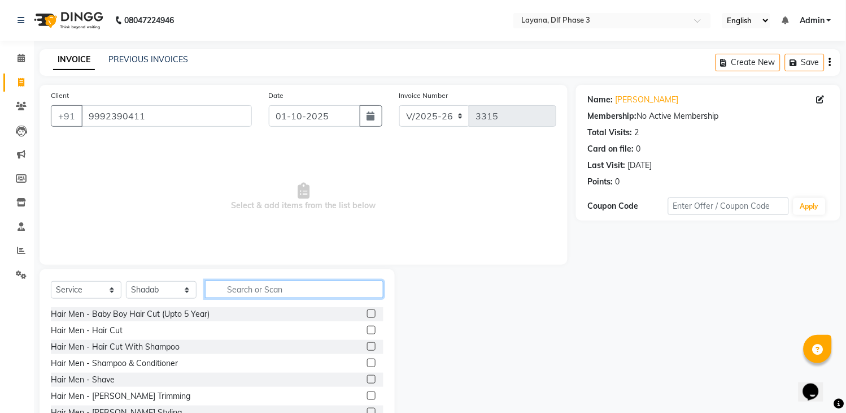
drag, startPoint x: 310, startPoint y: 284, endPoint x: 162, endPoint y: 279, distance: 148.2
click at [162, 279] on div "Select Service Product Membership Package Voucher Prepaid Gift Card Select Styl…" at bounding box center [217, 352] width 355 height 167
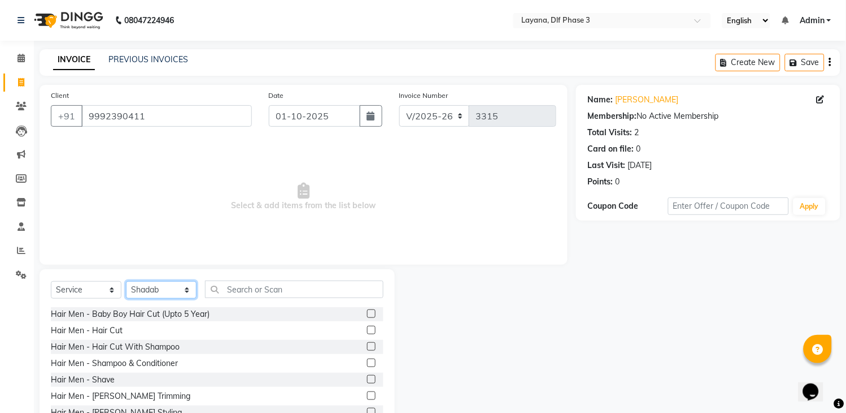
click at [165, 286] on select "Select Stylist [PERSON_NAME] [PERSON_NAME] kamal [DATE][PERSON_NAME] krishna [P…" at bounding box center [161, 290] width 71 height 18
select select "86266"
click at [126, 281] on select "Select Stylist [PERSON_NAME] [PERSON_NAME] kamal [DATE][PERSON_NAME] krishna [P…" at bounding box center [161, 290] width 71 height 18
click at [367, 393] on label at bounding box center [371, 395] width 8 height 8
click at [367, 393] on input "checkbox" at bounding box center [370, 395] width 7 height 7
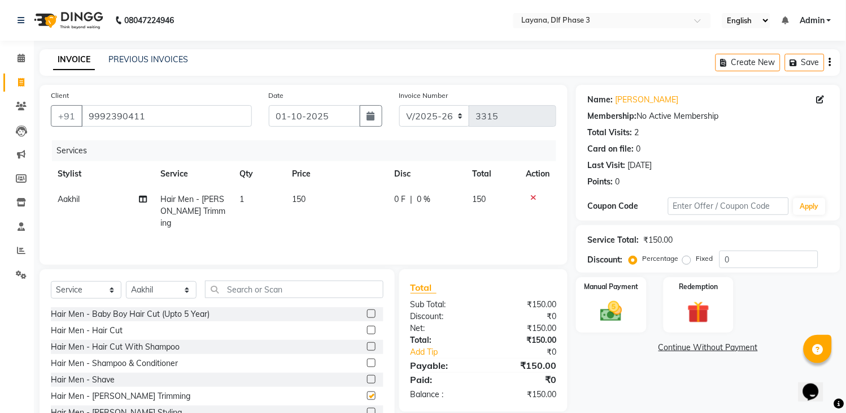
checkbox input "false"
click at [776, 261] on input "0" at bounding box center [769, 259] width 99 height 18
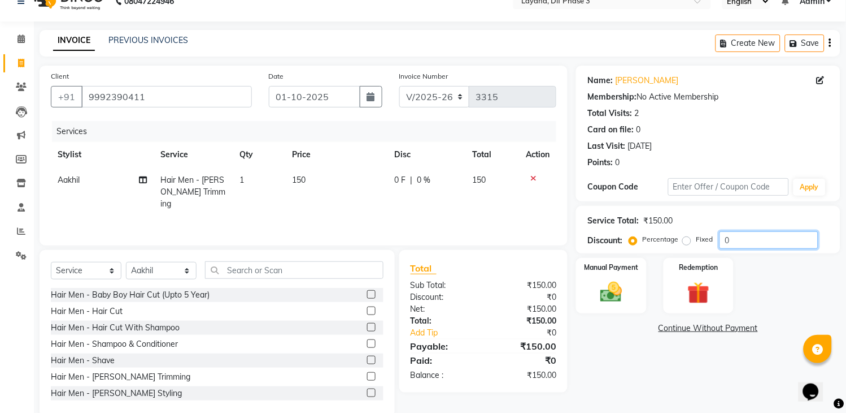
click at [763, 246] on input "0" at bounding box center [769, 240] width 99 height 18
type input "0"
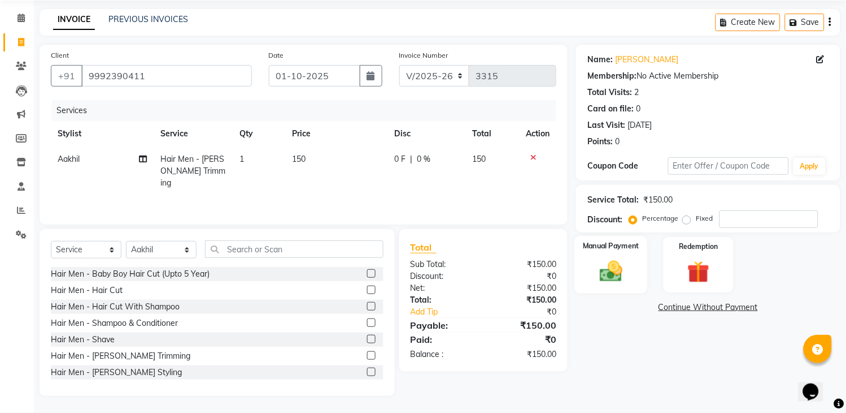
click at [609, 259] on img at bounding box center [611, 271] width 37 height 27
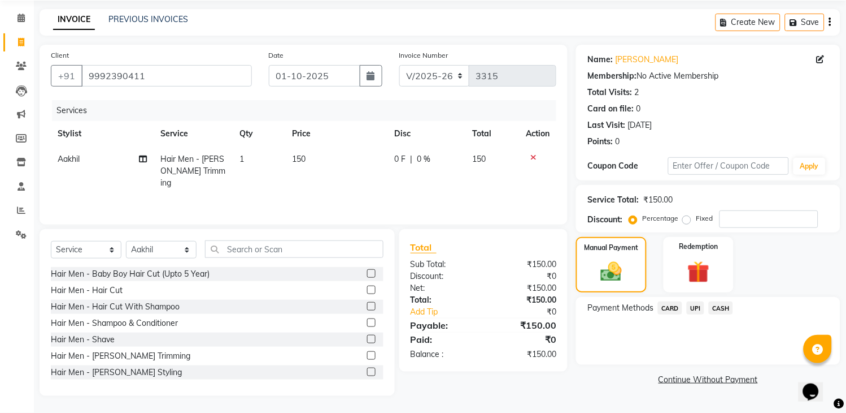
click at [693, 306] on span "UPI" at bounding box center [696, 307] width 18 height 13
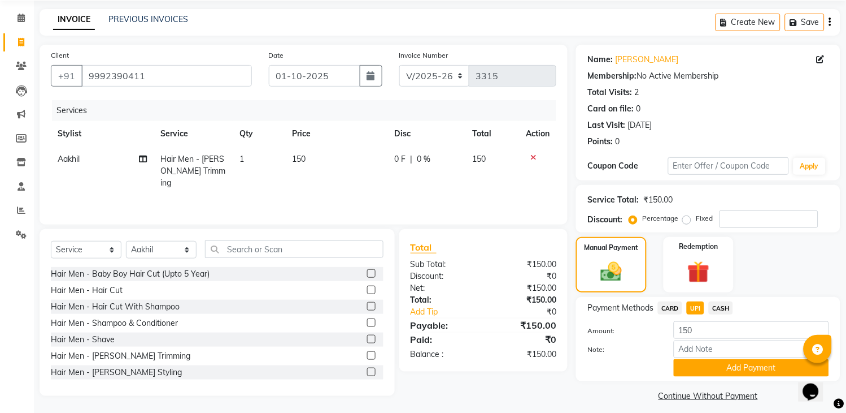
scroll to position [49, 0]
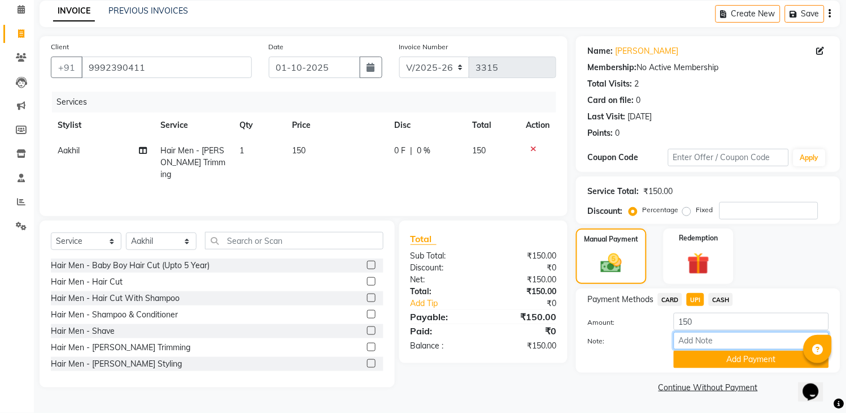
click at [733, 342] on input "Note:" at bounding box center [751, 341] width 155 height 18
type input "50 tip"
click at [713, 353] on button "Add Payment" at bounding box center [751, 359] width 155 height 18
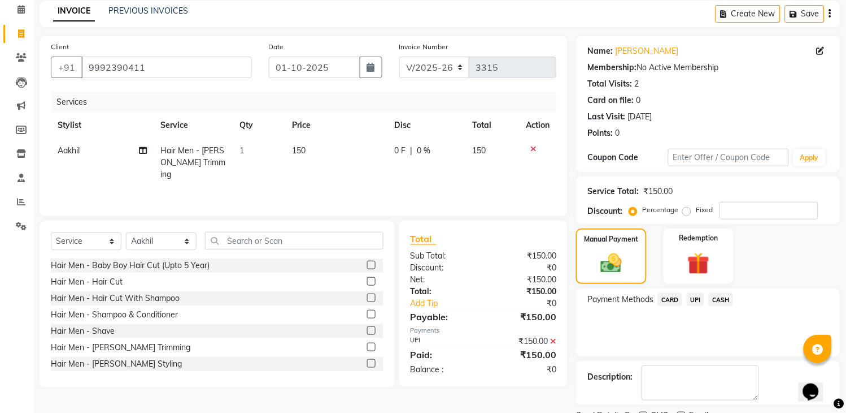
scroll to position [96, 0]
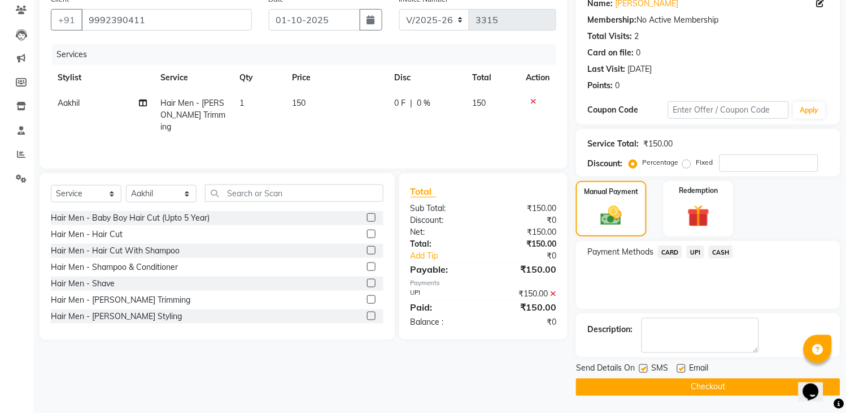
click at [642, 368] on label at bounding box center [644, 368] width 8 height 8
click at [642, 368] on input "checkbox" at bounding box center [643, 368] width 7 height 7
checkbox input "false"
click at [639, 386] on button "Checkout" at bounding box center [708, 387] width 264 height 18
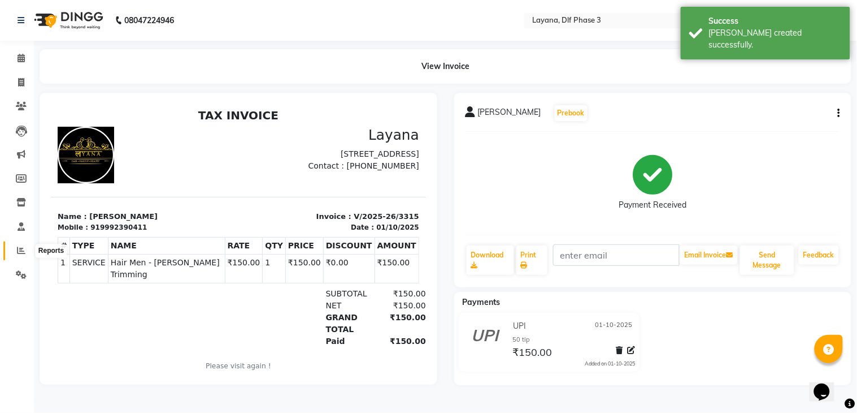
click at [11, 249] on span at bounding box center [21, 250] width 20 height 13
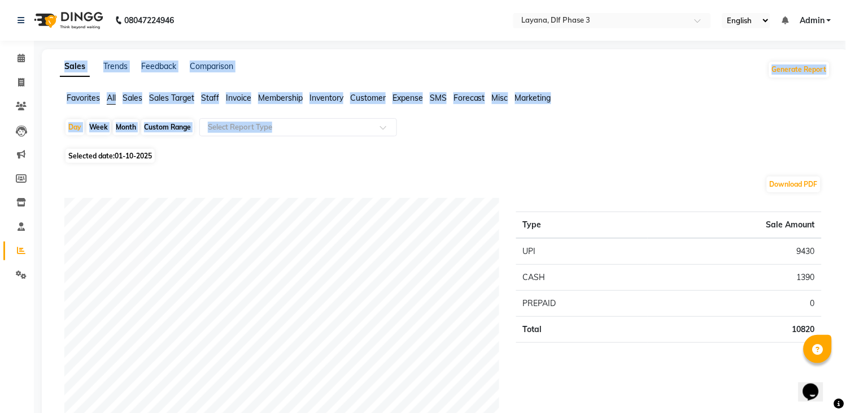
drag, startPoint x: 767, startPoint y: 9, endPoint x: 856, endPoint y: 38, distance: 92.9
click at [846, 38] on html "08047224946 Select Location × Layana, Dlf Phase 3 English ENGLISH Español العرب…" at bounding box center [423, 206] width 846 height 413
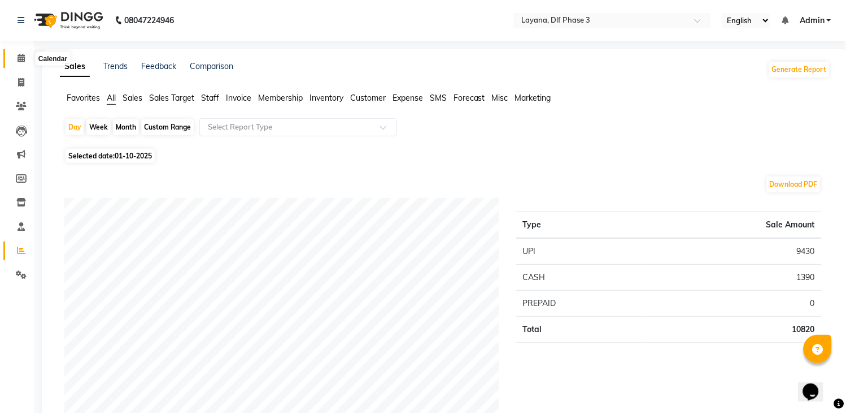
click at [18, 60] on icon at bounding box center [21, 58] width 7 height 8
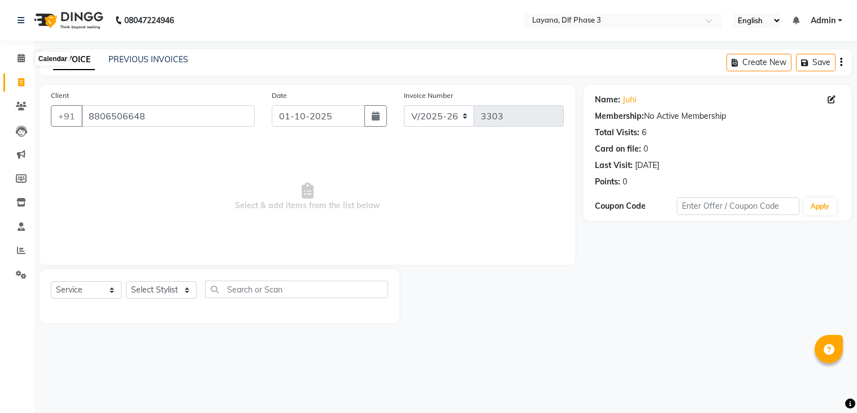
select select "6973"
select select "service"
click at [16, 57] on span at bounding box center [21, 58] width 20 height 13
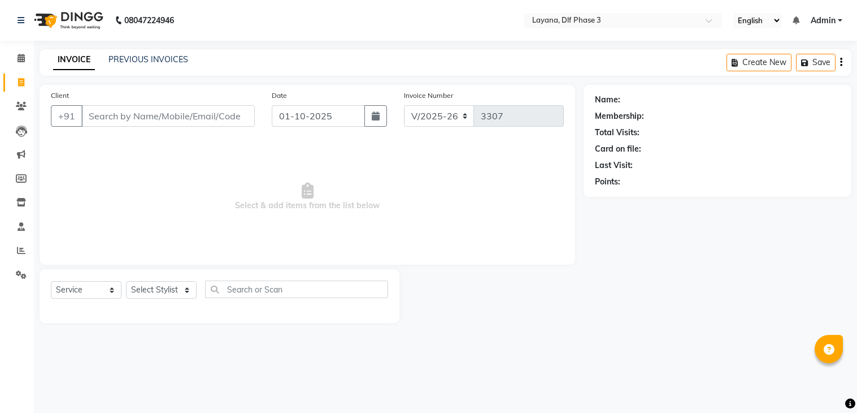
select select "6973"
select select "service"
click at [20, 60] on icon at bounding box center [21, 58] width 7 height 8
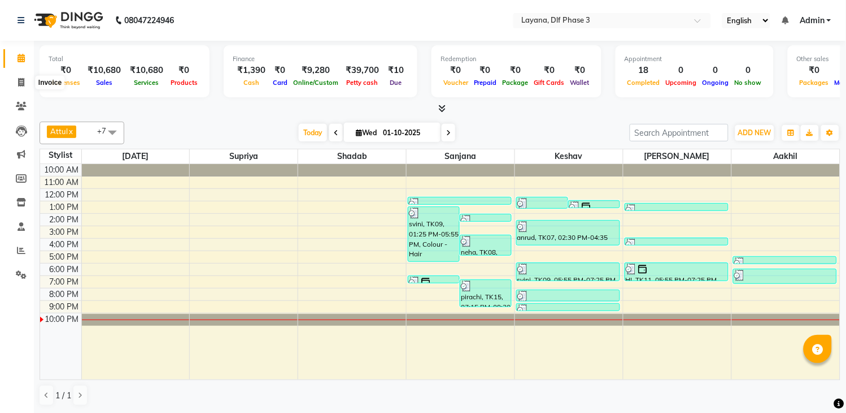
click at [14, 81] on span at bounding box center [21, 82] width 20 height 13
select select "service"
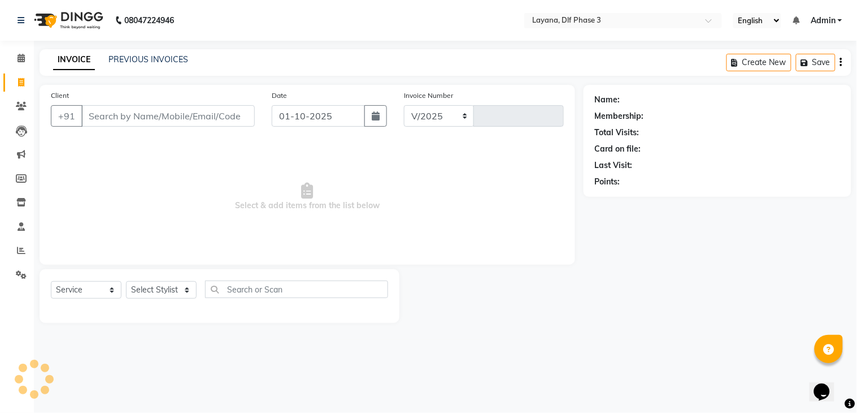
select select "6973"
type input "3315"
click at [102, 115] on input "Client" at bounding box center [167, 115] width 173 height 21
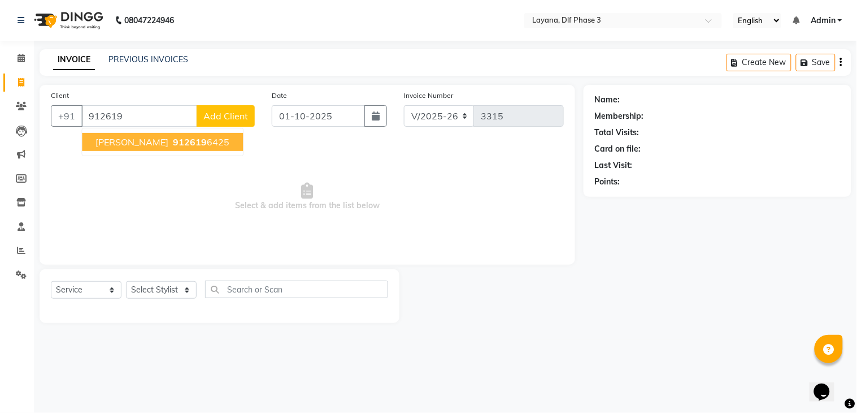
click at [103, 133] on button "kirtika 912619 6425" at bounding box center [162, 142] width 161 height 18
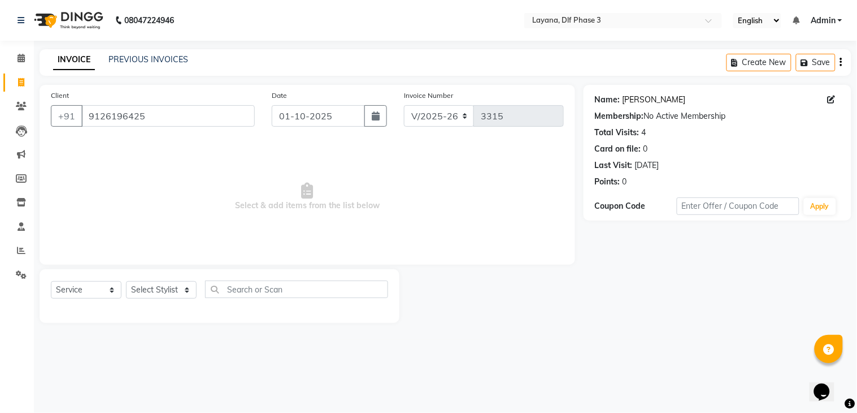
click at [633, 101] on link "Kirtika" at bounding box center [654, 100] width 63 height 12
click at [240, 123] on input "9126196425" at bounding box center [167, 115] width 173 height 21
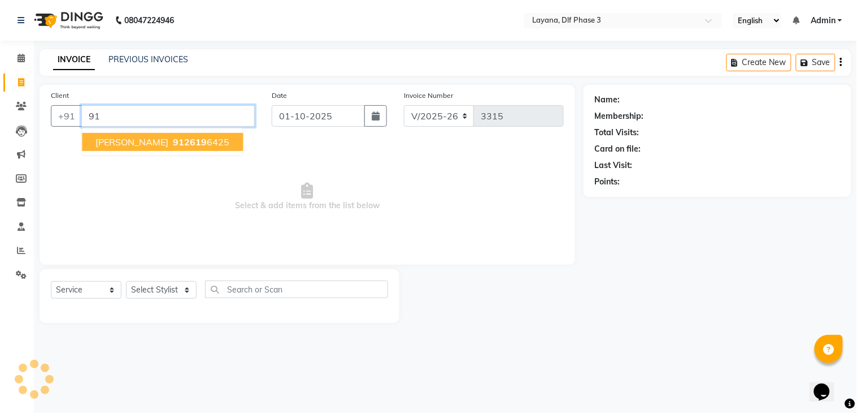
type input "9"
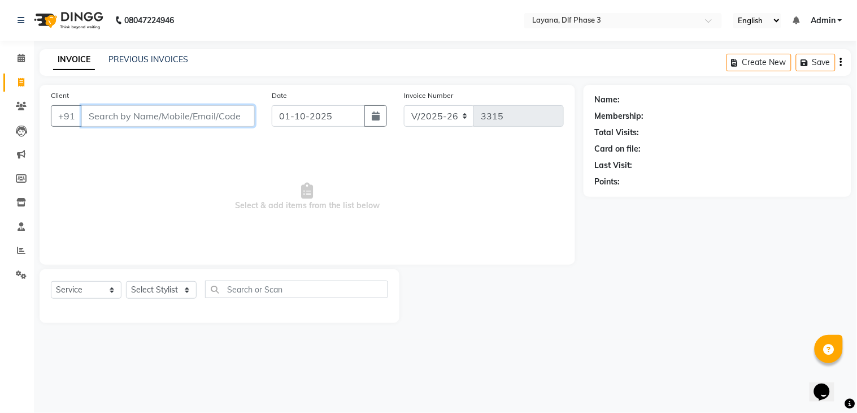
click at [240, 123] on input "Client" at bounding box center [167, 115] width 173 height 21
click at [236, 116] on input "Client" at bounding box center [167, 115] width 173 height 21
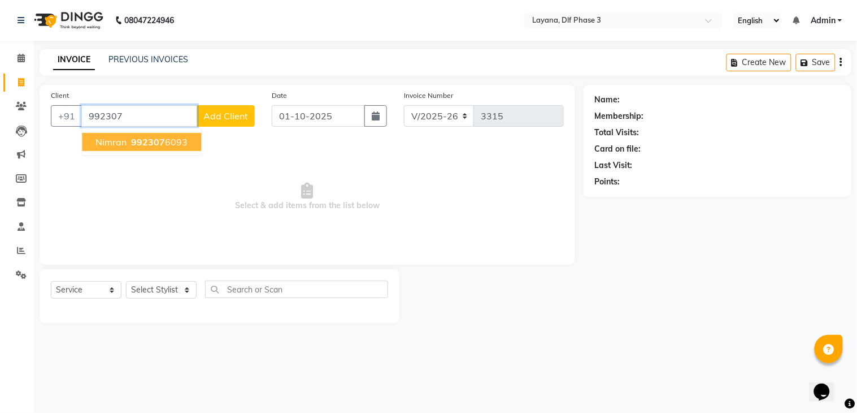
click at [190, 137] on button "nimran 992307 6093" at bounding box center [141, 142] width 119 height 18
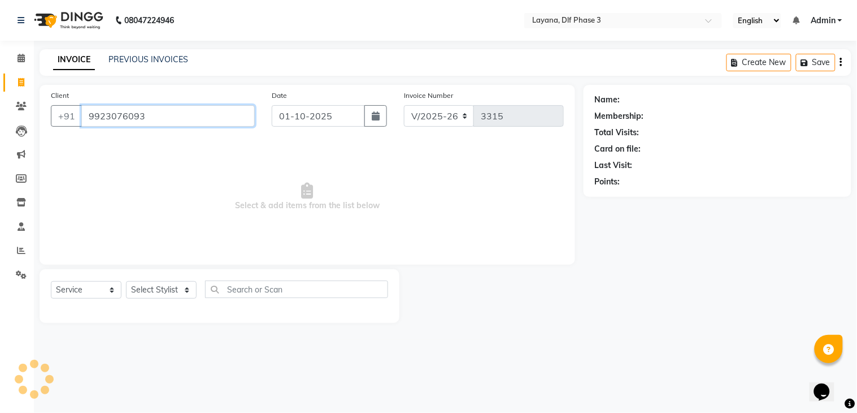
type input "9923076093"
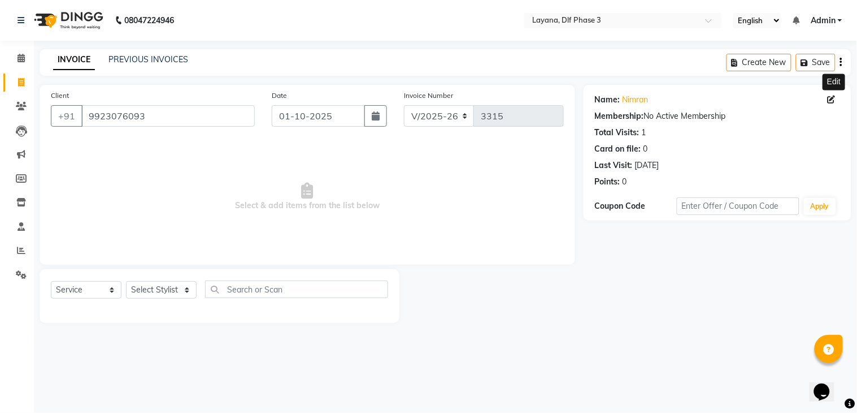
click at [833, 98] on icon at bounding box center [832, 99] width 8 height 8
select select "male"
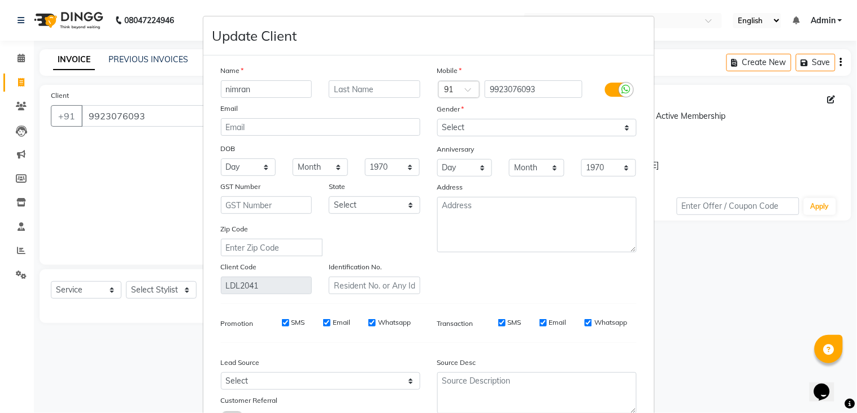
click at [257, 85] on input "nimran" at bounding box center [267, 89] width 92 height 18
type input "n"
type input "Imran"
click at [363, 87] on input "text" at bounding box center [375, 89] width 92 height 18
type input "patel"
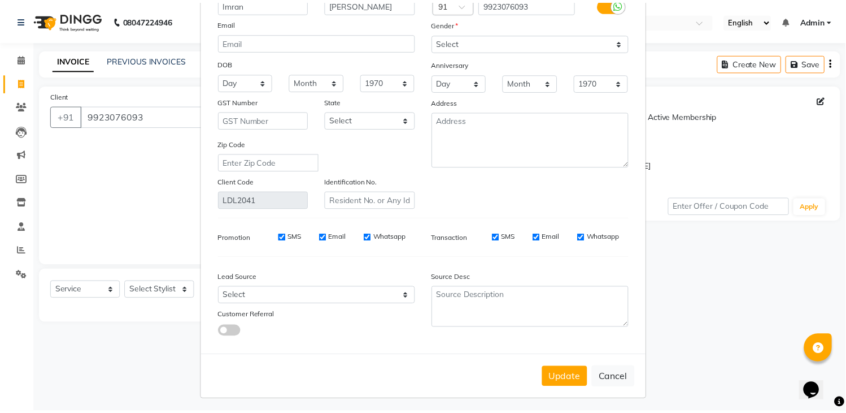
scroll to position [90, 0]
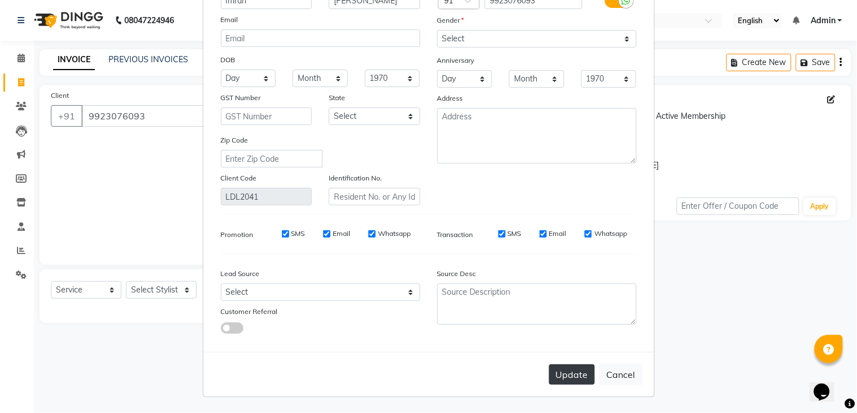
click at [570, 369] on button "Update" at bounding box center [572, 374] width 46 height 20
select select
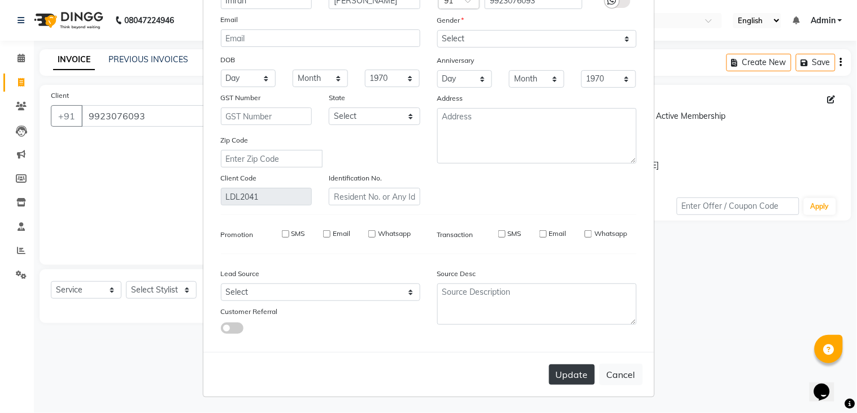
select select
checkbox input "false"
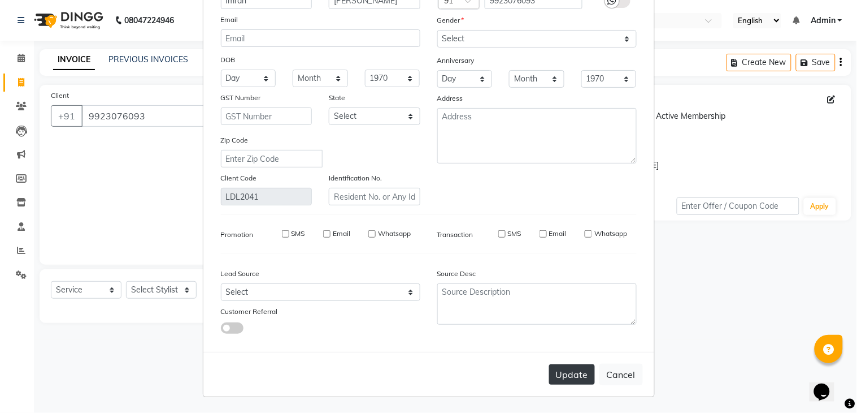
checkbox input "false"
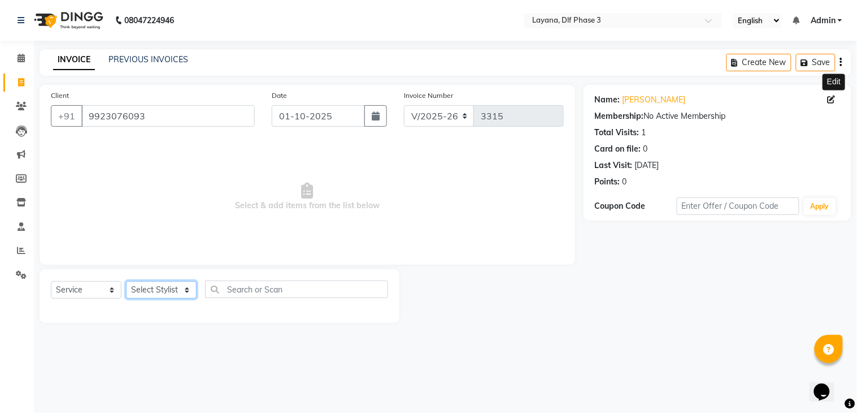
click at [156, 290] on select "Select Stylist [PERSON_NAME] [PERSON_NAME] kamal [DATE][PERSON_NAME] krishna [P…" at bounding box center [161, 290] width 71 height 18
select select "57667"
click at [126, 281] on select "Select Stylist [PERSON_NAME] [PERSON_NAME] kamal [DATE][PERSON_NAME] krishna [P…" at bounding box center [161, 290] width 71 height 18
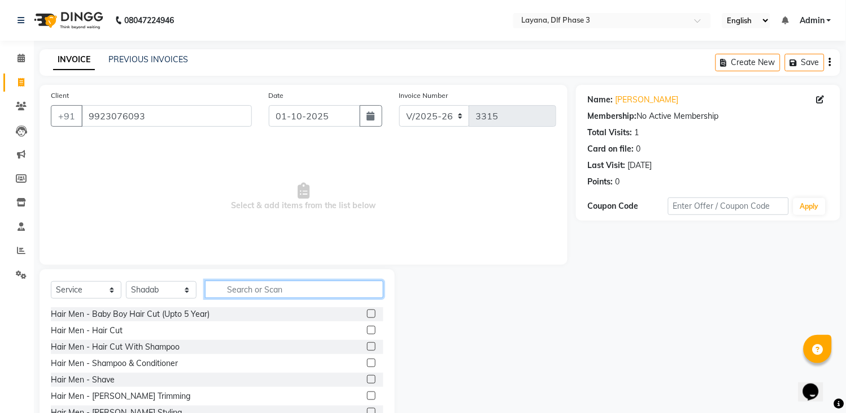
click at [241, 290] on input "text" at bounding box center [294, 289] width 179 height 18
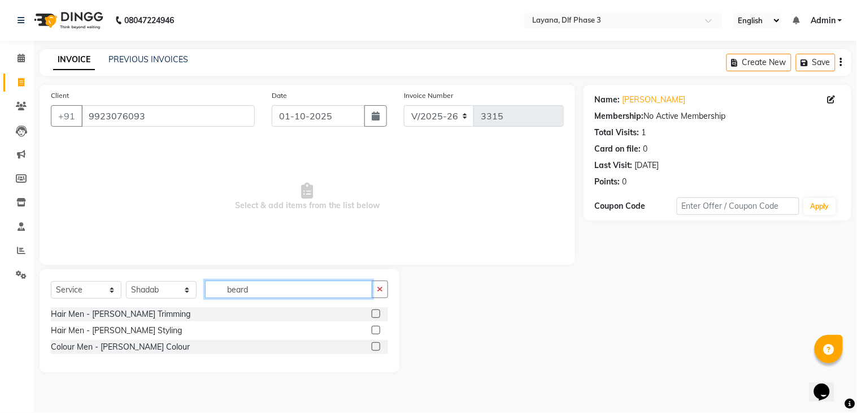
type input "beard"
click at [376, 327] on label at bounding box center [376, 329] width 8 height 8
click at [376, 327] on input "checkbox" at bounding box center [375, 330] width 7 height 7
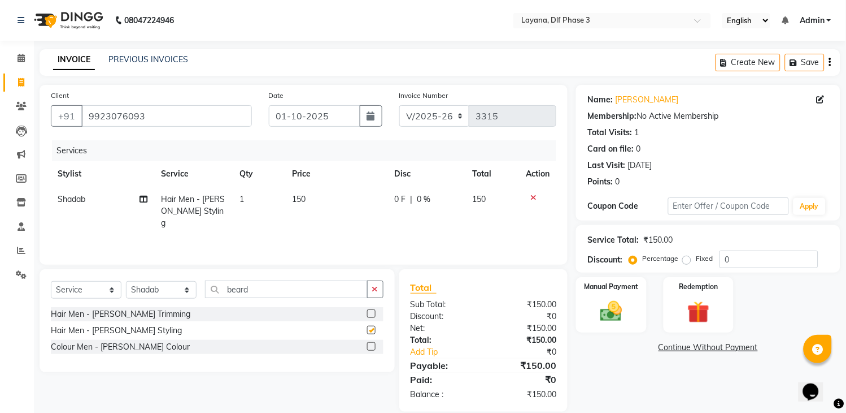
checkbox input "false"
click at [375, 290] on icon "button" at bounding box center [375, 289] width 6 height 8
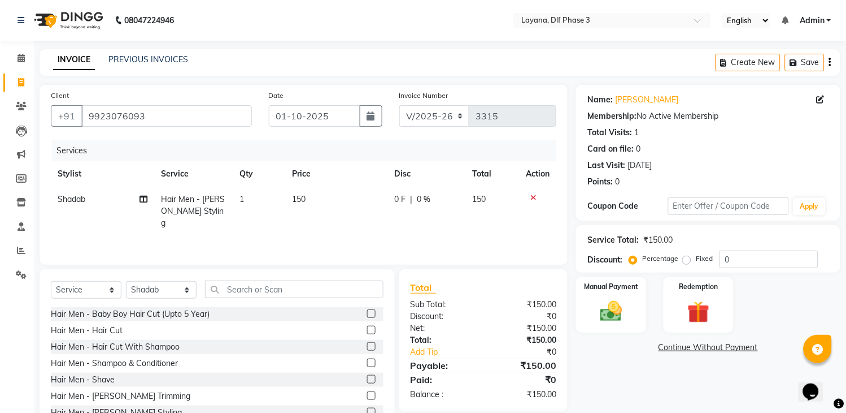
drag, startPoint x: 342, startPoint y: 278, endPoint x: 342, endPoint y: 289, distance: 11.3
click at [342, 289] on div "Select Service Product Membership Package Voucher Prepaid Gift Card Select Styl…" at bounding box center [217, 352] width 355 height 167
click at [342, 289] on input "text" at bounding box center [294, 289] width 179 height 18
type input "c"
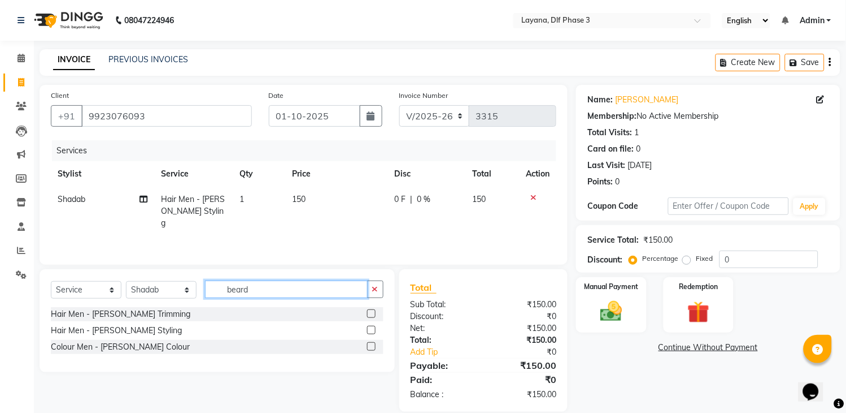
type input "beard"
click at [370, 345] on label at bounding box center [371, 346] width 8 height 8
click at [370, 345] on input "checkbox" at bounding box center [370, 346] width 7 height 7
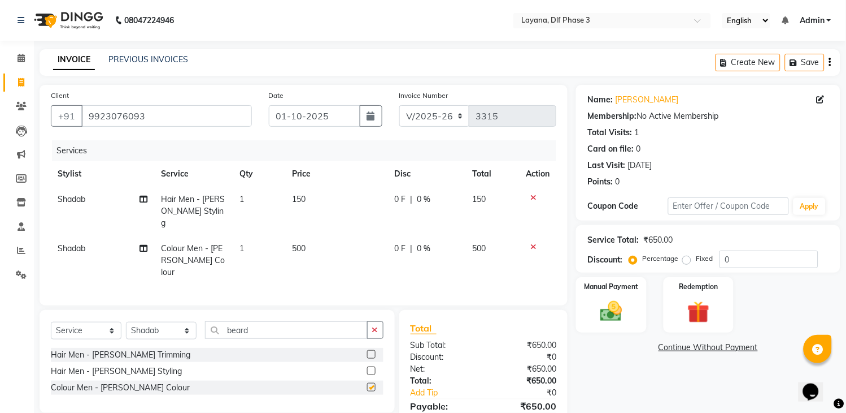
checkbox input "false"
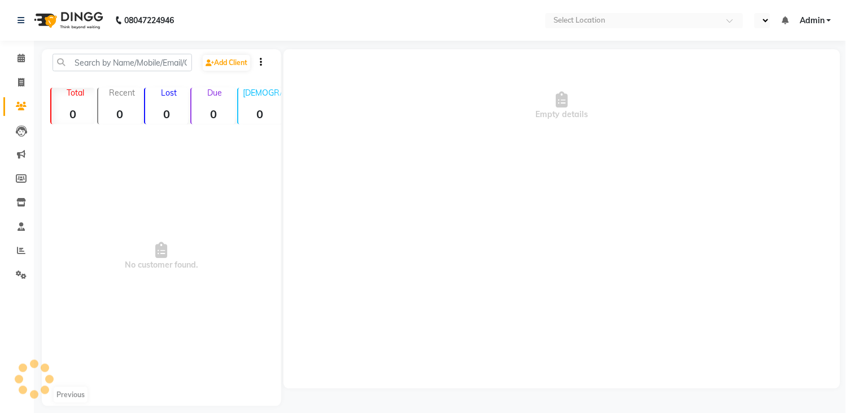
select select "en"
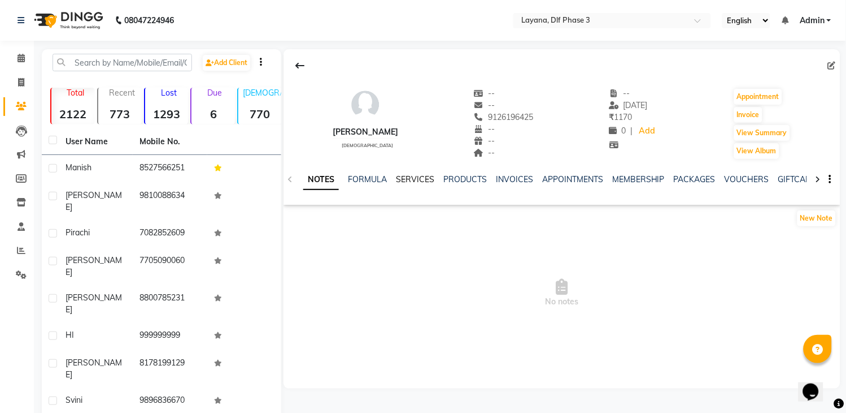
click at [409, 176] on link "SERVICES" at bounding box center [415, 179] width 38 height 10
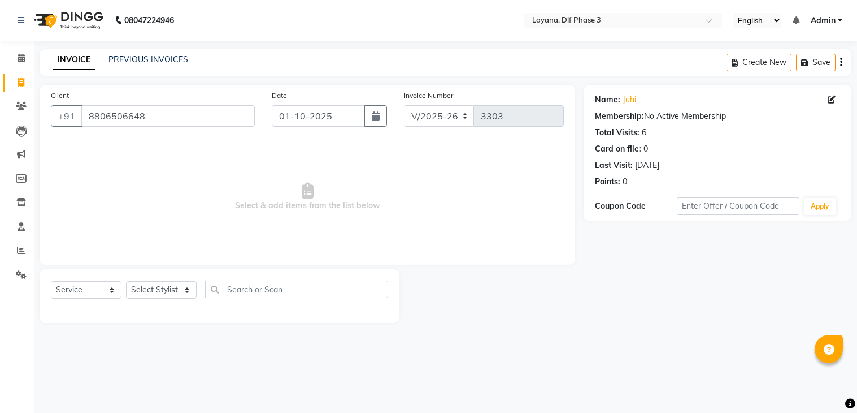
select select "6973"
select select "service"
click at [191, 296] on select "Select Stylist [PERSON_NAME] [PERSON_NAME] kamal [DATE][PERSON_NAME] krishna [P…" at bounding box center [161, 290] width 71 height 18
